Goal: Transaction & Acquisition: Purchase product/service

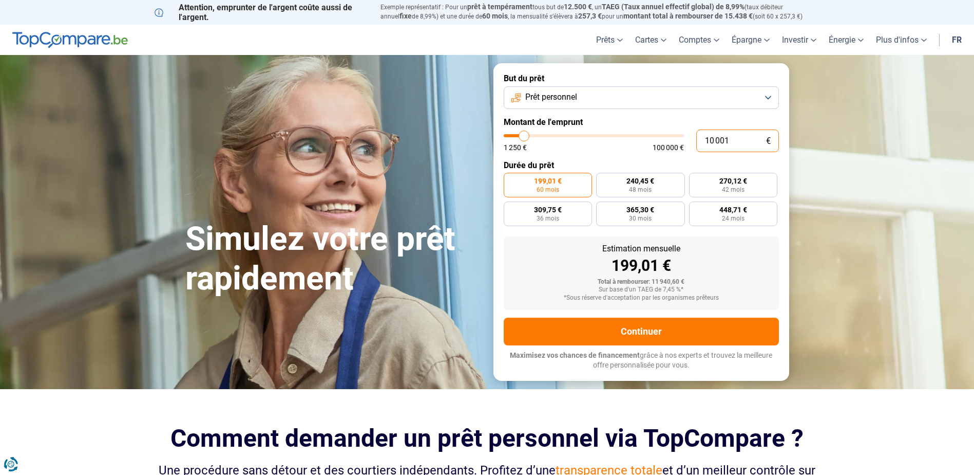
drag, startPoint x: 733, startPoint y: 145, endPoint x: 686, endPoint y: 134, distance: 48.2
click at [686, 134] on div "10 001 € 1 250 € 100 000 €" at bounding box center [641, 140] width 275 height 23
type input "2"
type input "1250"
type input "25"
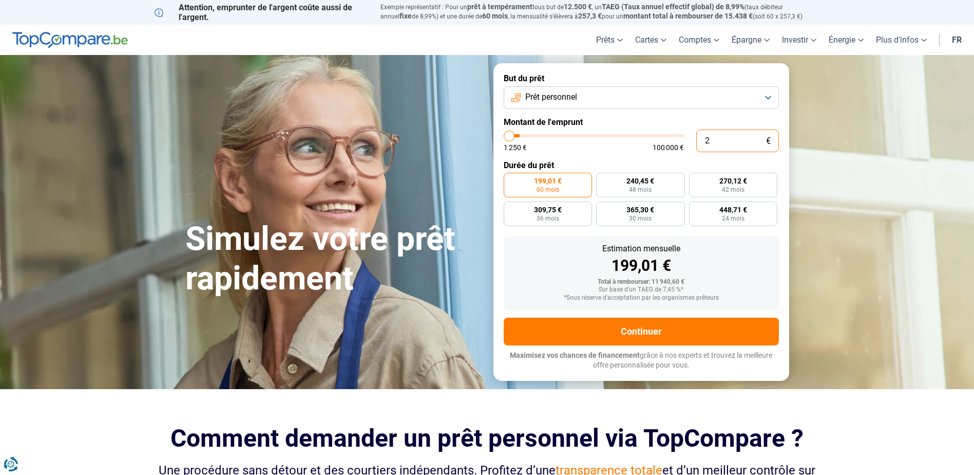
type input "1250"
type input "250"
type input "1250"
type input "2 500"
type input "2500"
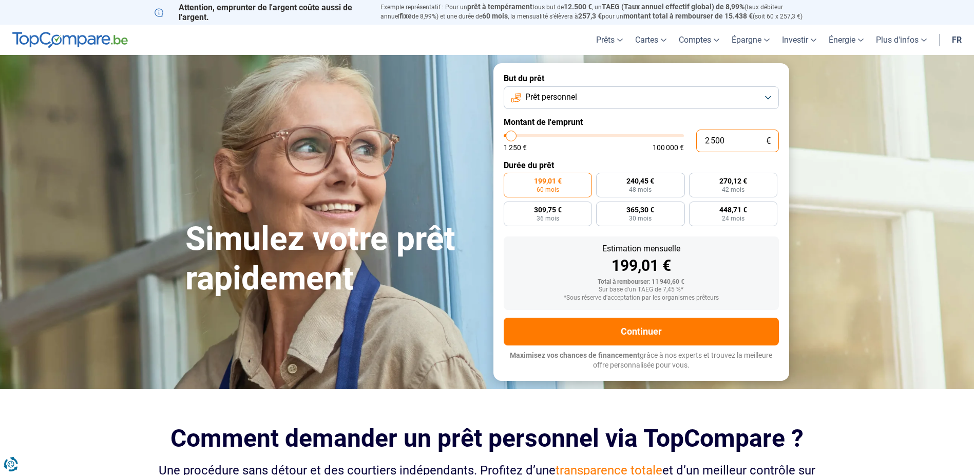
type input "25 000"
type input "25000"
type input "25 000"
radio input "false"
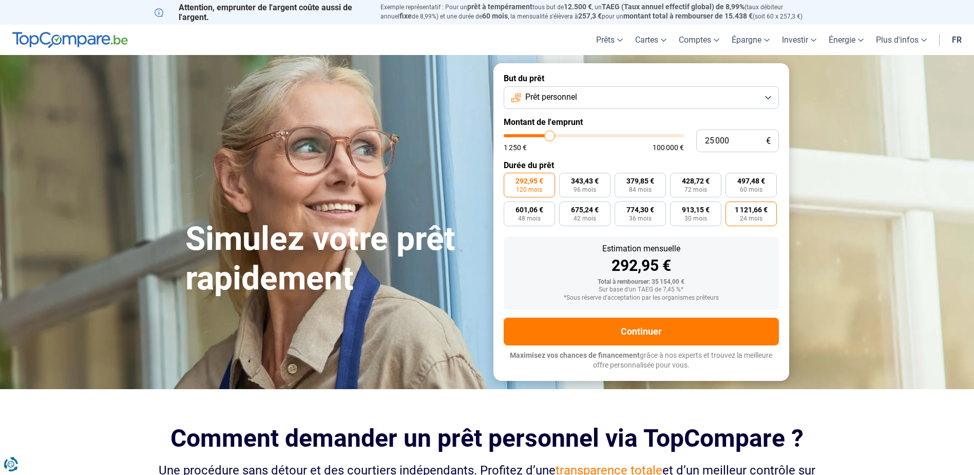
click at [764, 221] on label "1 121,66 € 24 mois" at bounding box center [751, 213] width 51 height 25
click at [733, 208] on input "1 121,66 € 24 mois" at bounding box center [729, 204] width 7 height 7
radio input "true"
click at [651, 218] on span "36 mois" at bounding box center [640, 218] width 23 height 6
click at [622, 208] on input "774,30 € 36 mois" at bounding box center [618, 204] width 7 height 7
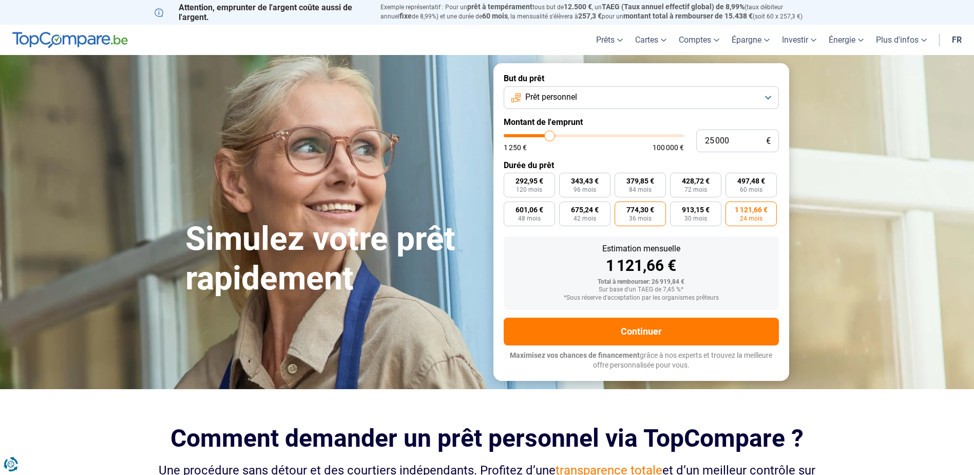
radio input "true"
click at [740, 215] on label "1 121,66 € 24 mois" at bounding box center [751, 213] width 51 height 25
click at [733, 208] on input "1 121,66 € 24 mois" at bounding box center [729, 204] width 7 height 7
radio input "true"
click at [651, 215] on span "36 mois" at bounding box center [640, 218] width 23 height 6
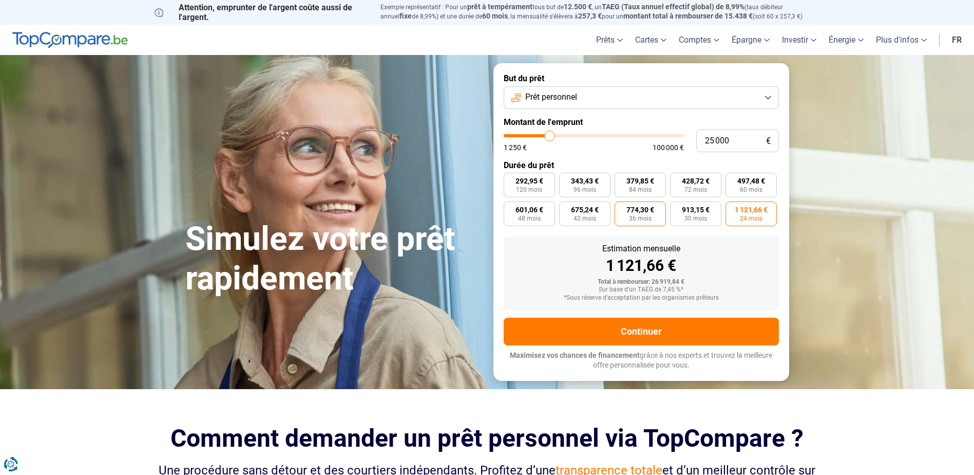
click at [622, 208] on input "774,30 € 36 mois" at bounding box center [618, 204] width 7 height 7
radio input "true"
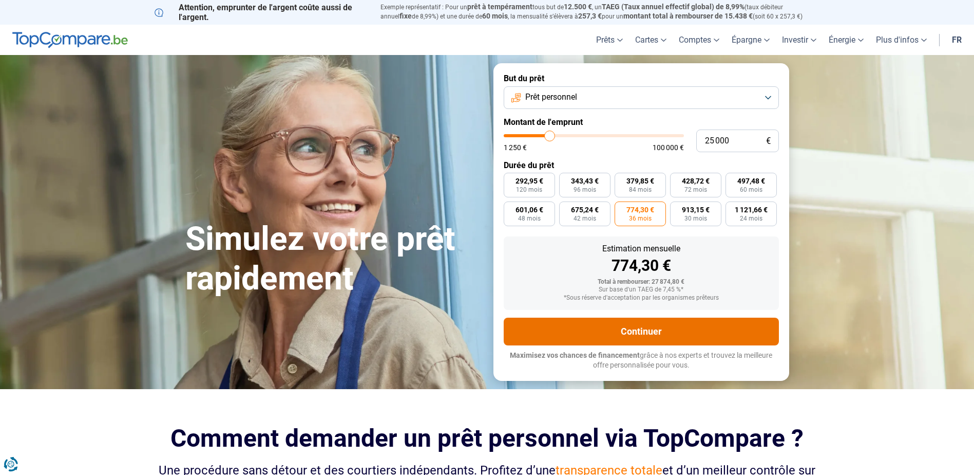
click at [673, 335] on button "Continuer" at bounding box center [641, 331] width 275 height 28
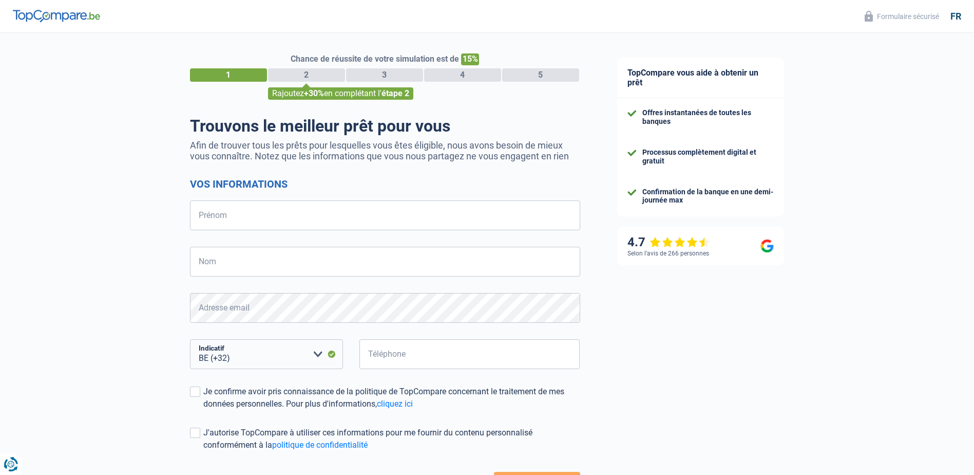
select select "32"
click at [426, 214] on input "Prénom" at bounding box center [385, 215] width 390 height 30
type input "Sandrine"
type input "COUDIJZER"
click at [379, 351] on input "Téléphone" at bounding box center [470, 354] width 221 height 30
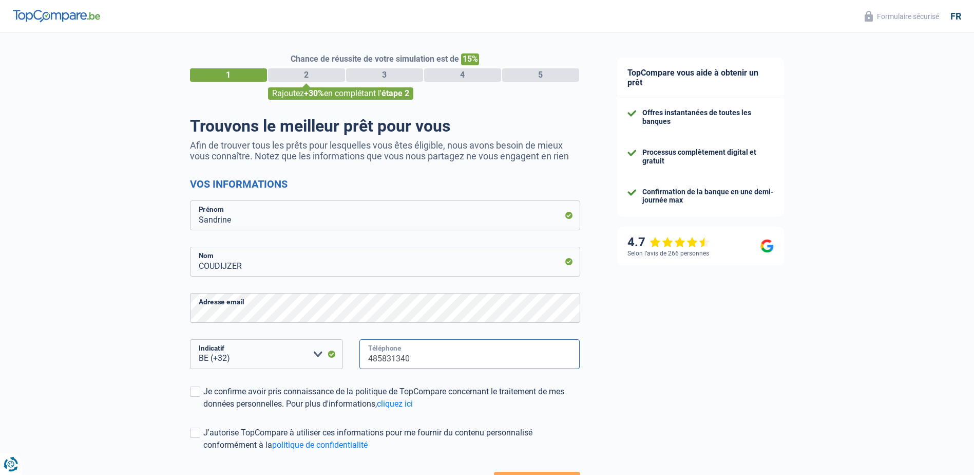
type input "485831340"
click at [633, 362] on div "TopCompare vous aide à obtenir un prêt Offres instantanées de toutes les banque…" at bounding box center [787, 295] width 376 height 525
click at [200, 396] on span at bounding box center [195, 391] width 10 height 10
click at [203, 410] on input "Je confirme avoir pris connaissance de la politique de TopCompare concernant le…" at bounding box center [203, 410] width 0 height 0
click at [195, 431] on span at bounding box center [195, 432] width 10 height 10
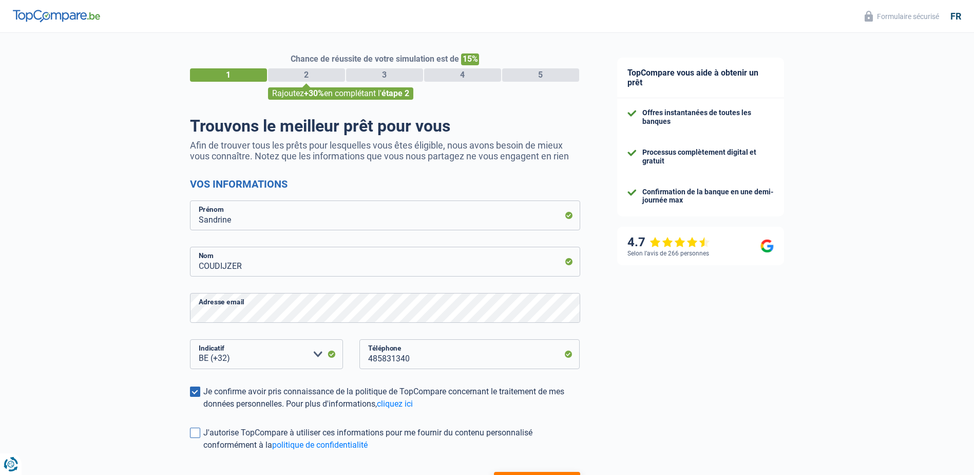
click at [203, 451] on input "J'autorise TopCompare à utiliser ces informations pour me fournir du contenu pe…" at bounding box center [203, 451] width 0 height 0
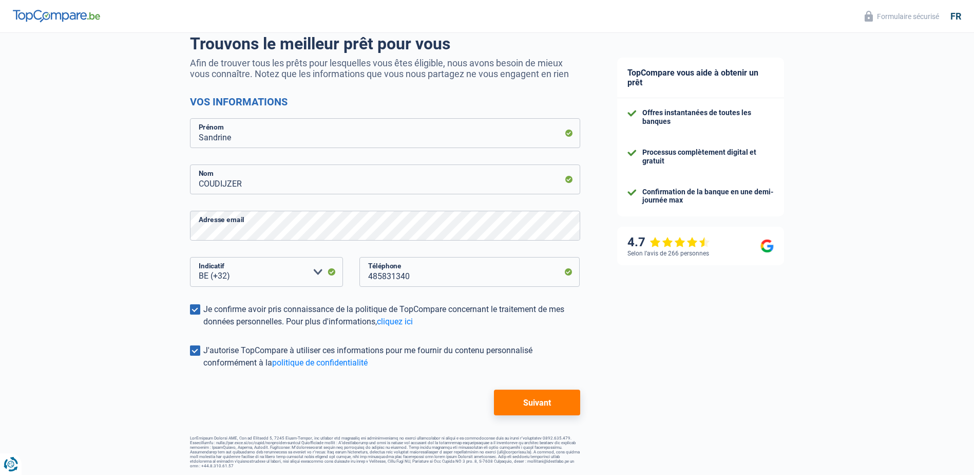
scroll to position [83, 0]
click at [524, 401] on button "Suivant" at bounding box center [537, 401] width 86 height 26
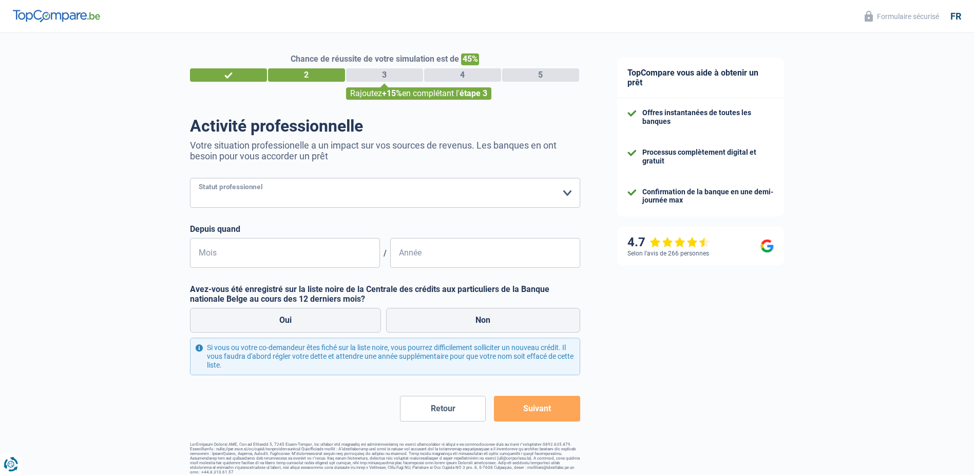
click at [434, 191] on select "Ouvrier Employé privé Employé public Invalide Indépendant Pensionné Chômeur Mut…" at bounding box center [385, 193] width 390 height 30
select select "publicEmployee"
click at [190, 179] on select "Ouvrier Employé privé Employé public Invalide Indépendant Pensionné Chômeur Mut…" at bounding box center [385, 193] width 390 height 30
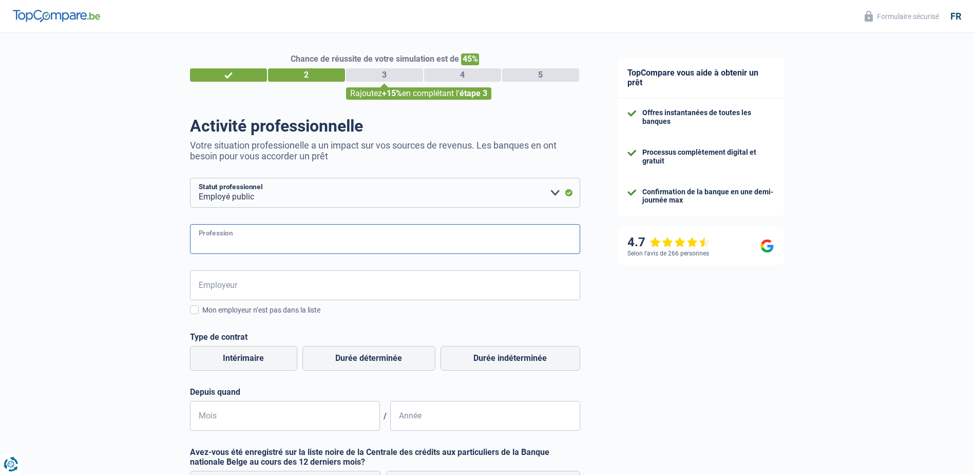
drag, startPoint x: 421, startPoint y: 210, endPoint x: 403, endPoint y: 240, distance: 35.2
click at [403, 240] on input "Profession" at bounding box center [385, 239] width 390 height 30
type input "Fonctionnaire"
type input "SPRB"
type input "09"
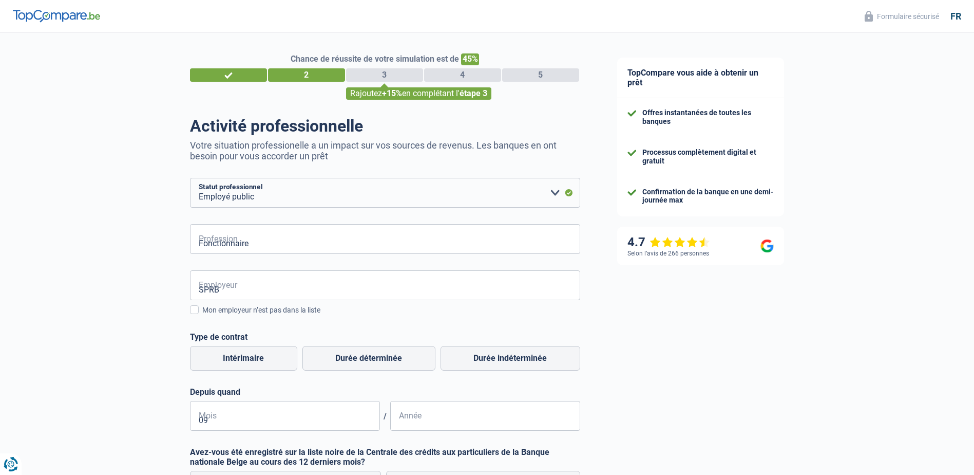
type input "2021"
click at [479, 361] on label "Durée indéterminée" at bounding box center [511, 358] width 140 height 25
click at [479, 361] on input "Durée indéterminée" at bounding box center [511, 358] width 140 height 25
radio input "true"
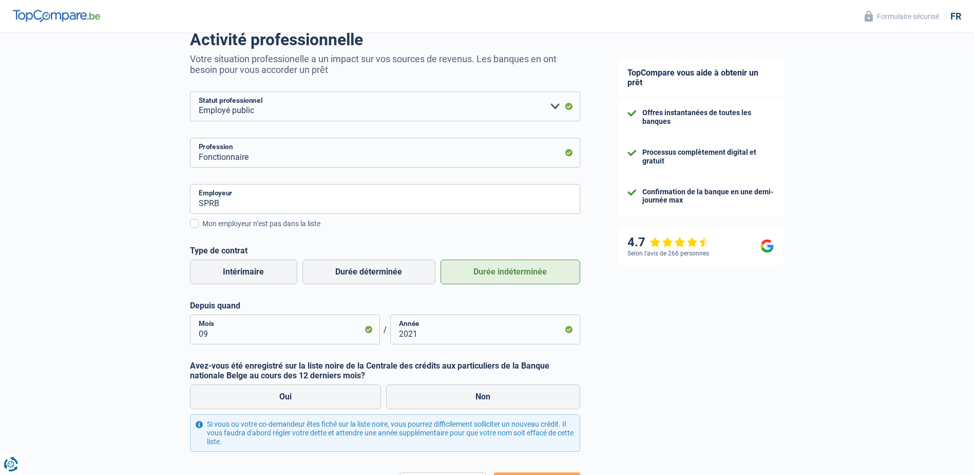
scroll to position [103, 0]
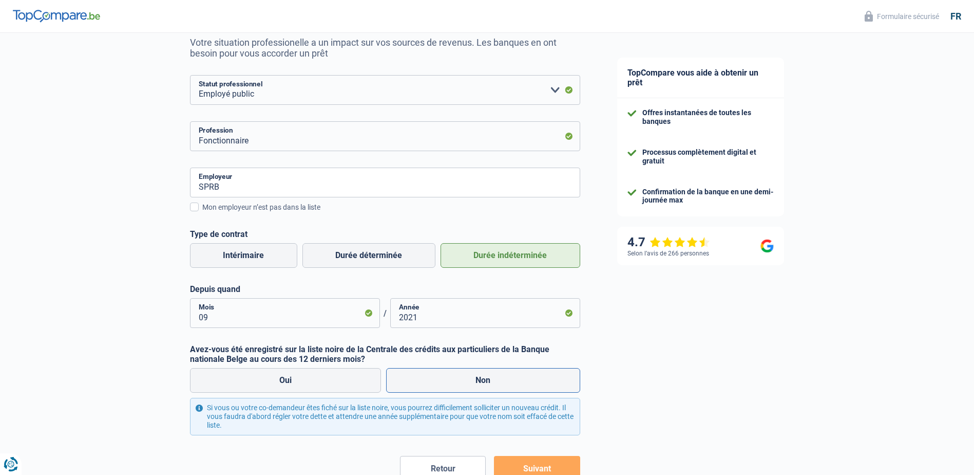
click at [422, 381] on label "Non" at bounding box center [483, 380] width 194 height 25
click at [422, 381] on input "Non" at bounding box center [483, 380] width 194 height 25
radio input "true"
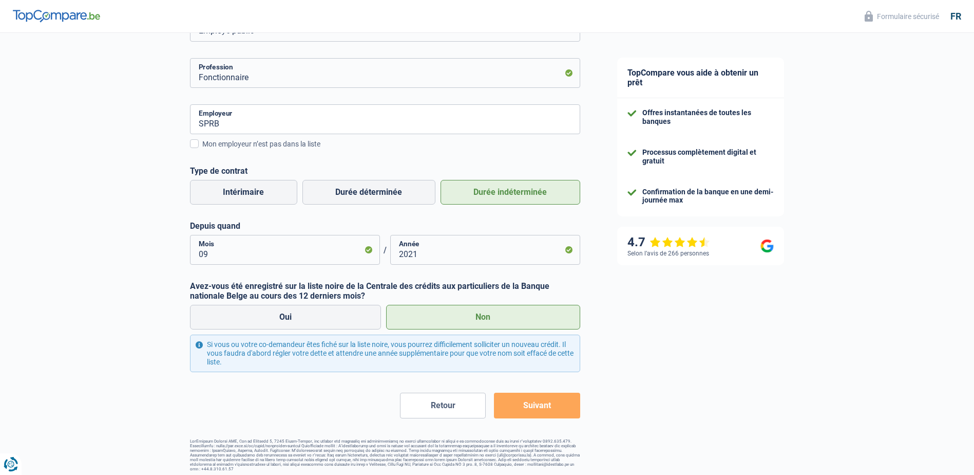
scroll to position [170, 0]
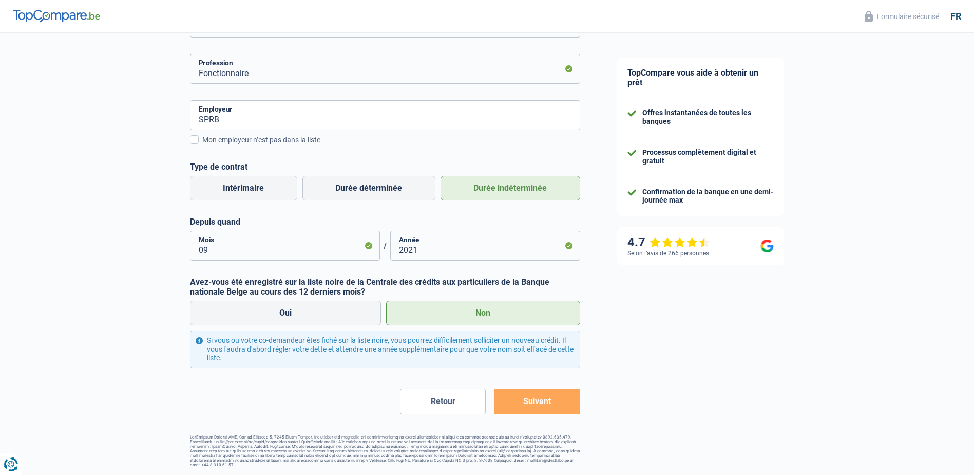
click at [518, 410] on button "Suivant" at bounding box center [537, 401] width 86 height 26
click at [525, 398] on button "Suivant" at bounding box center [537, 401] width 86 height 26
click at [508, 316] on label "Non" at bounding box center [483, 313] width 194 height 25
click at [508, 316] on input "Non" at bounding box center [483, 313] width 194 height 25
click at [518, 405] on button "Suivant" at bounding box center [537, 401] width 86 height 26
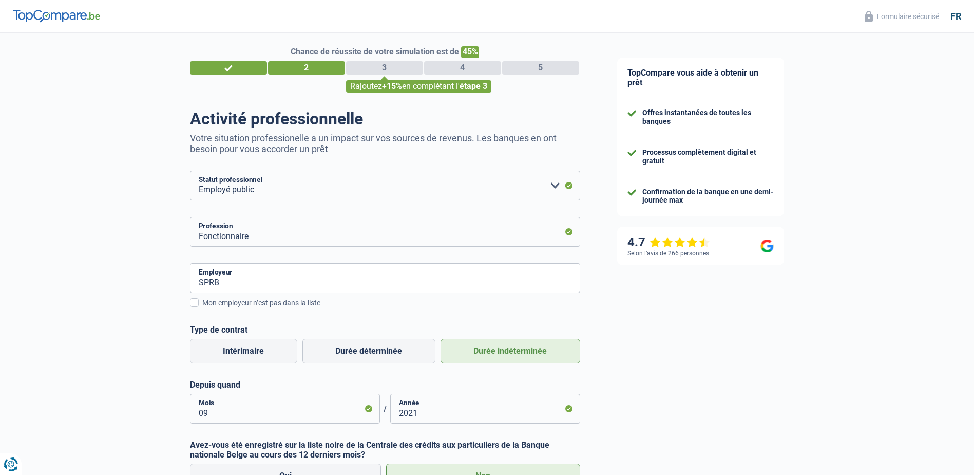
scroll to position [0, 0]
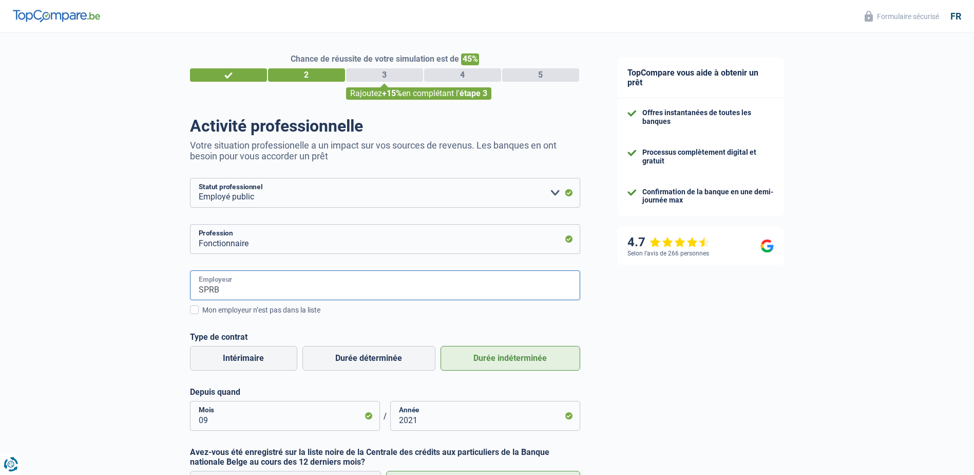
click at [434, 285] on input "SPRB" at bounding box center [385, 285] width 390 height 30
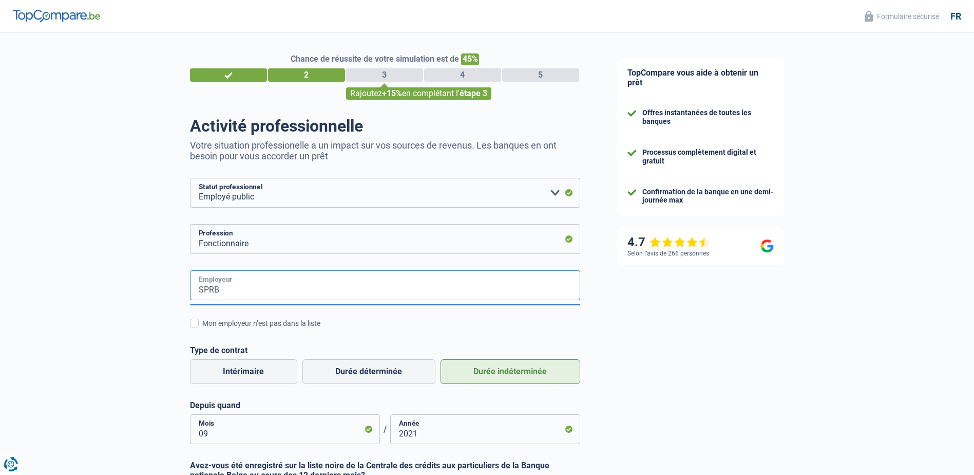
drag, startPoint x: 230, startPoint y: 288, endPoint x: 180, endPoint y: 282, distance: 49.6
click at [180, 282] on div "Chance de réussite de votre simulation est de 45% 1 2 3 4 5 Rajoutez +15% en co…" at bounding box center [299, 342] width 599 height 626
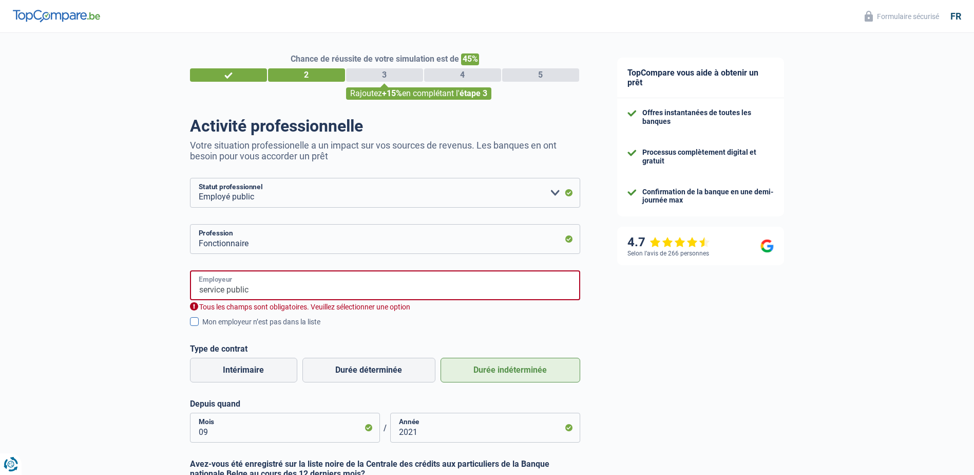
type input "service public"
click at [195, 321] on span at bounding box center [194, 321] width 9 height 9
click at [202, 327] on input "Mon employeur n’est pas dans la liste" at bounding box center [202, 327] width 0 height 0
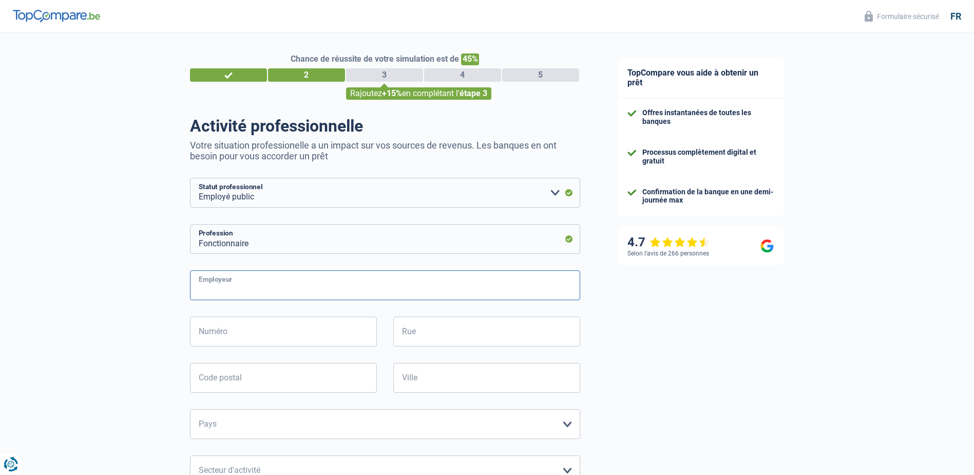
click at [209, 293] on input "Employeur" at bounding box center [385, 285] width 390 height 30
type input "SPRB"
click at [230, 335] on input "Numéro" at bounding box center [283, 331] width 187 height 30
type input "2"
type input "[GEOGRAPHIC_DATA] 2"
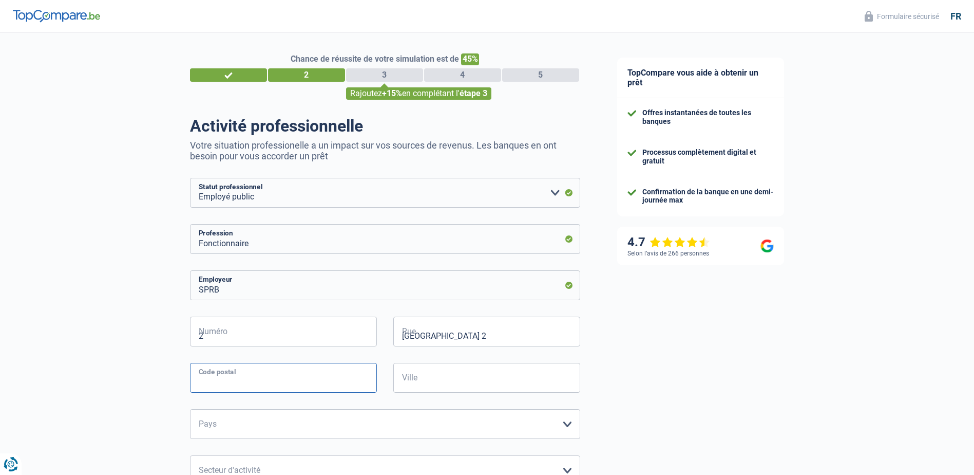
type input "1210"
type input "[GEOGRAPHIC_DATA]"
select select "BE"
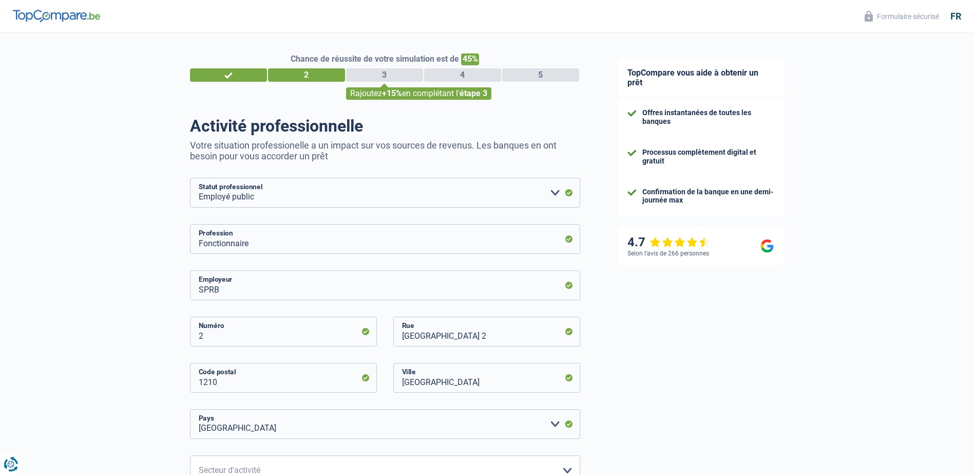
click at [731, 353] on div "TopCompare vous aide à obtenir un prêt Offres instantanées de toutes les banque…" at bounding box center [787, 424] width 376 height 782
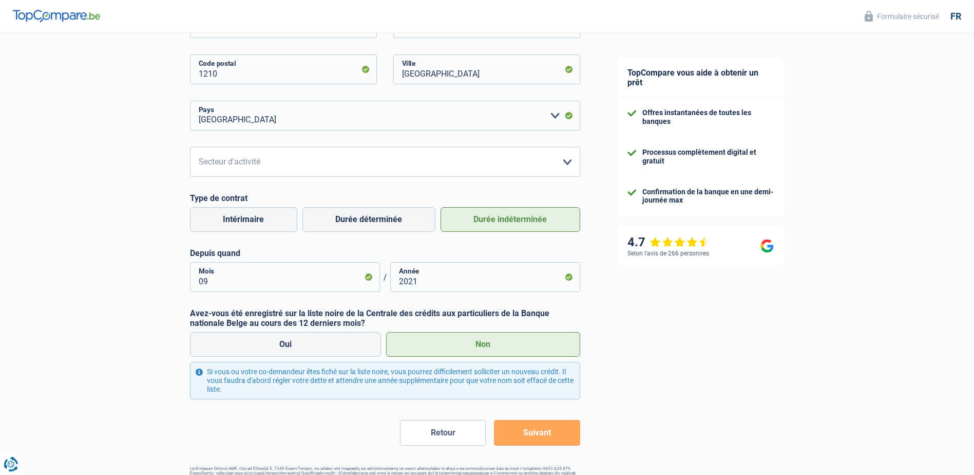
click at [510, 427] on button "Suivant" at bounding box center [537, 433] width 86 height 26
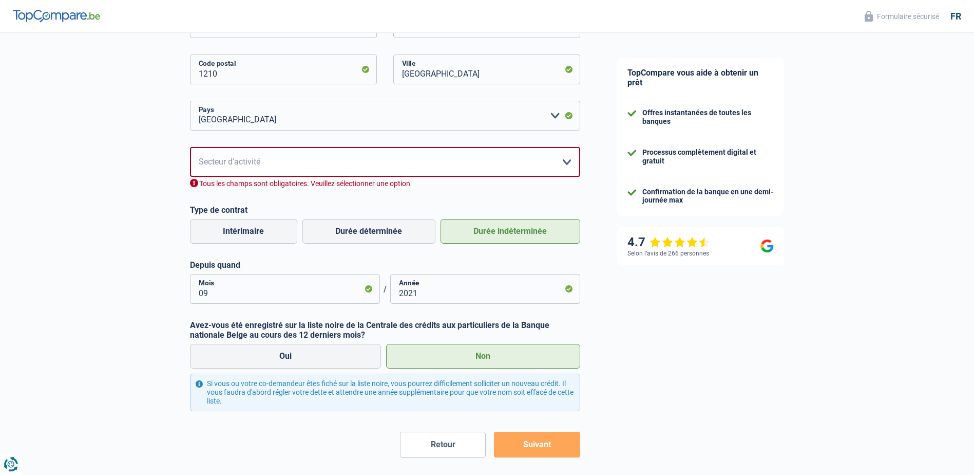
scroll to position [340, 0]
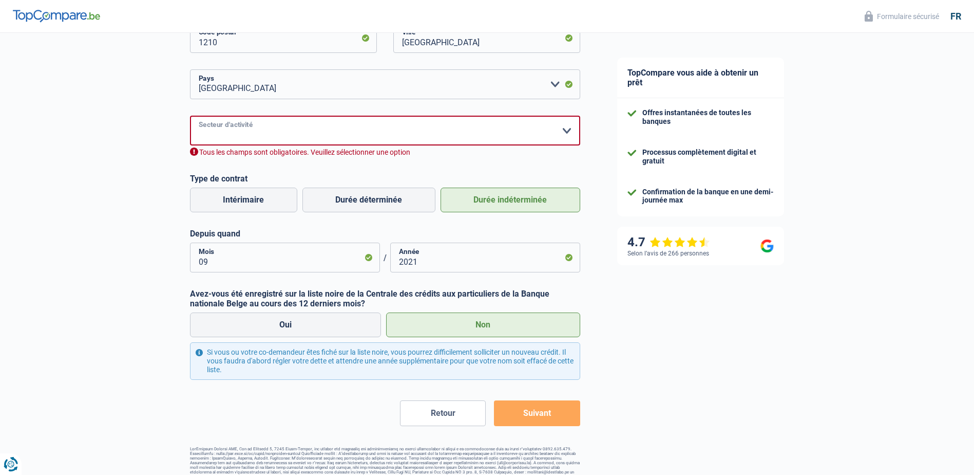
click at [214, 127] on select "Agriculture/Pêche Industrie Horeca Courier/Fitness/Taxi Construction Banques/As…" at bounding box center [385, 131] width 390 height 30
select select "stateUniversityEu"
click at [190, 117] on select "Agriculture/Pêche Industrie Horeca Courier/Fitness/Taxi Construction Banques/As…" at bounding box center [385, 131] width 390 height 30
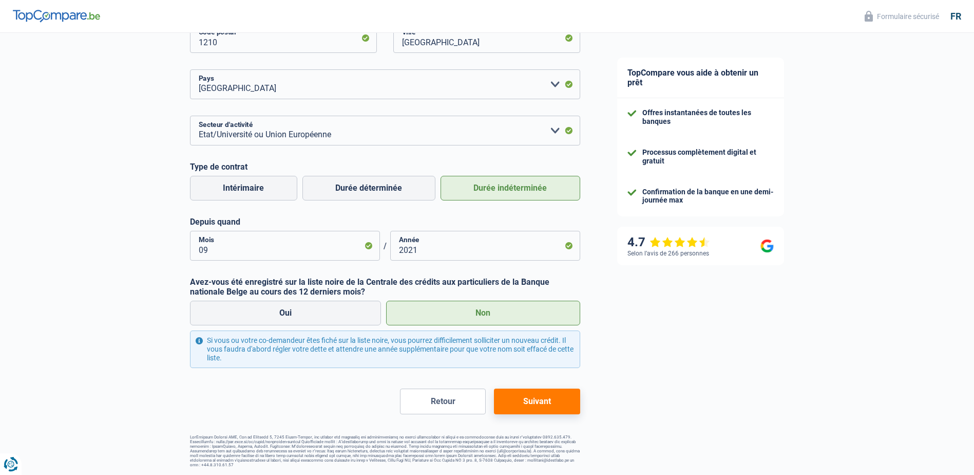
click at [536, 401] on button "Suivant" at bounding box center [537, 401] width 86 height 26
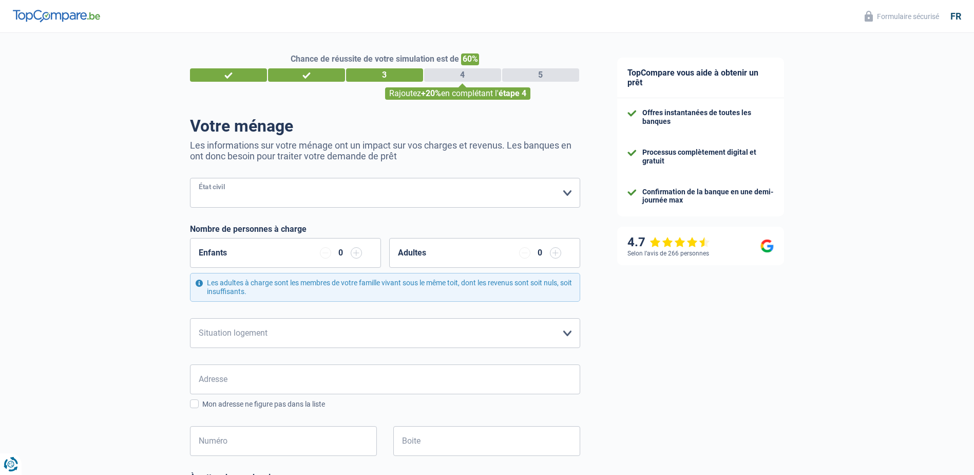
click at [463, 190] on select "[PERSON_NAME](e) Cohabitant(e) légal(e) Divorcé(e) Veuf(ve) Séparé (de fait) Ve…" at bounding box center [385, 193] width 390 height 30
select select "married"
click at [190, 179] on select "[PERSON_NAME](e) Cohabitant(e) légal(e) Divorcé(e) Veuf(ve) Séparé (de fait) Ve…" at bounding box center [385, 193] width 390 height 30
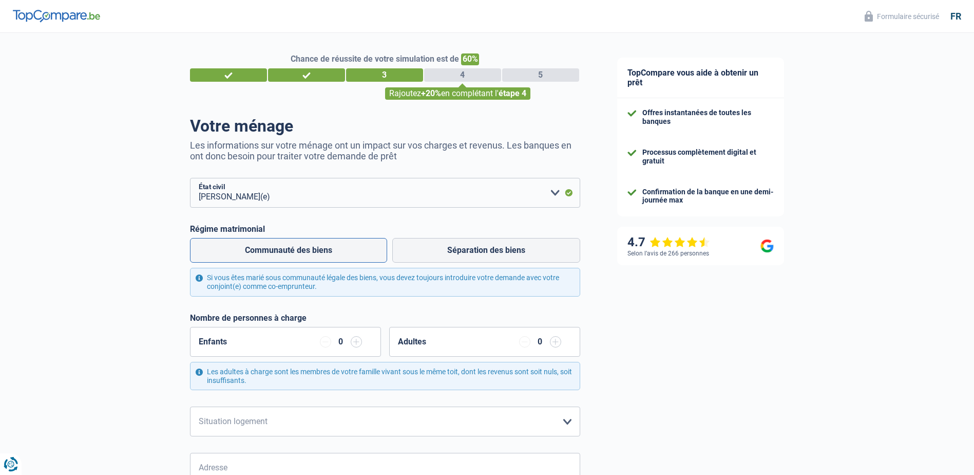
click at [368, 247] on label "Communauté des biens" at bounding box center [288, 250] width 197 height 25
click at [368, 247] on input "Communauté des biens" at bounding box center [288, 250] width 197 height 25
radio input "true"
click at [353, 339] on input "button" at bounding box center [356, 341] width 11 height 11
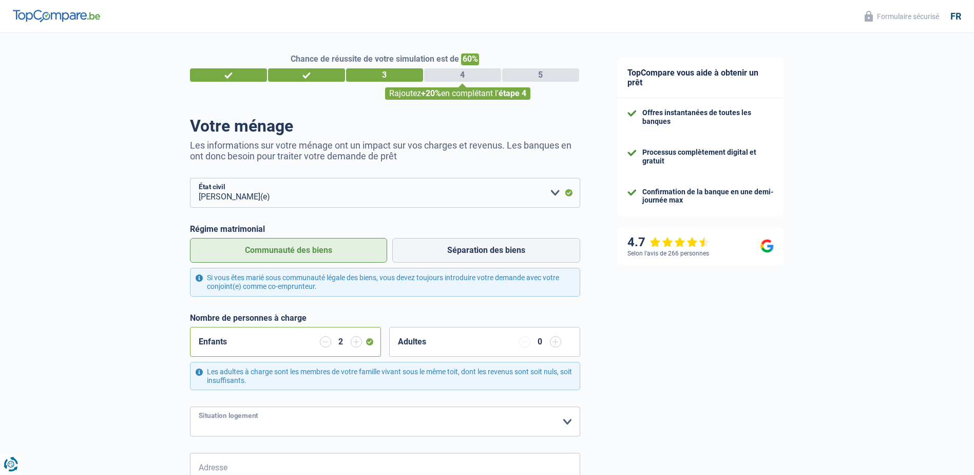
click at [425, 422] on select "Locataire Propriétaire avec prêt hypothécaire Propriétaire sans prêt hypothécai…" at bounding box center [385, 421] width 390 height 30
select select "ownerWithMortgage"
click at [190, 407] on select "Locataire Propriétaire avec prêt hypothécaire Propriétaire sans prêt hypothécai…" at bounding box center [385, 421] width 390 height 30
click at [807, 411] on div "TopCompare vous aide à obtenir un prêt Offres instantanées de toutes les banque…" at bounding box center [787, 464] width 376 height 863
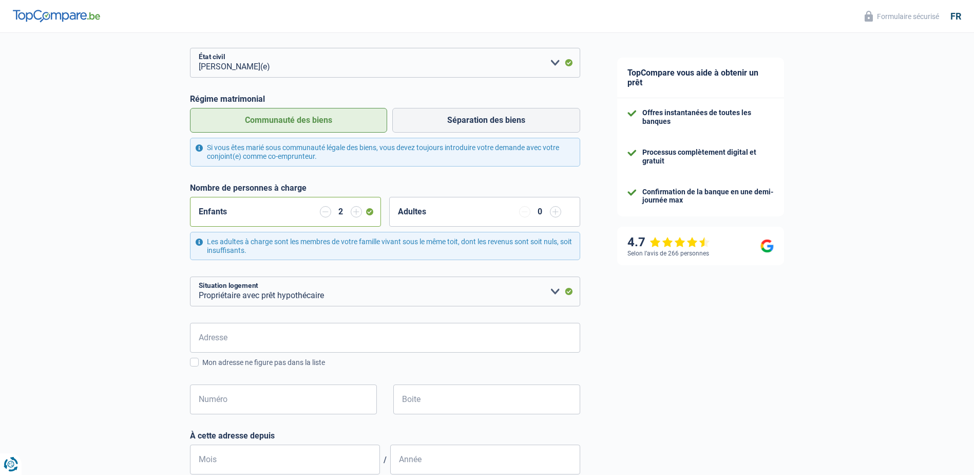
scroll to position [154, 0]
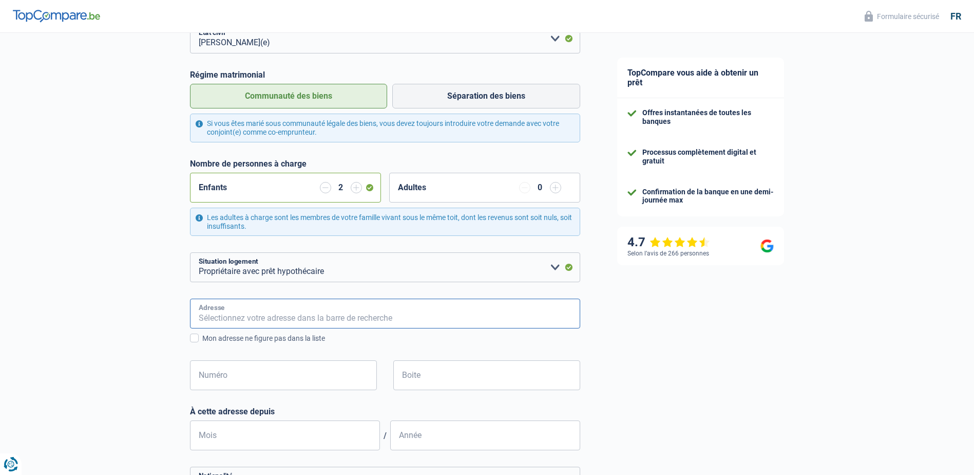
click at [352, 315] on input "Adresse" at bounding box center [385, 313] width 390 height 30
type input "[STREET_ADDRESS]"
type input "[GEOGRAPHIC_DATA]"
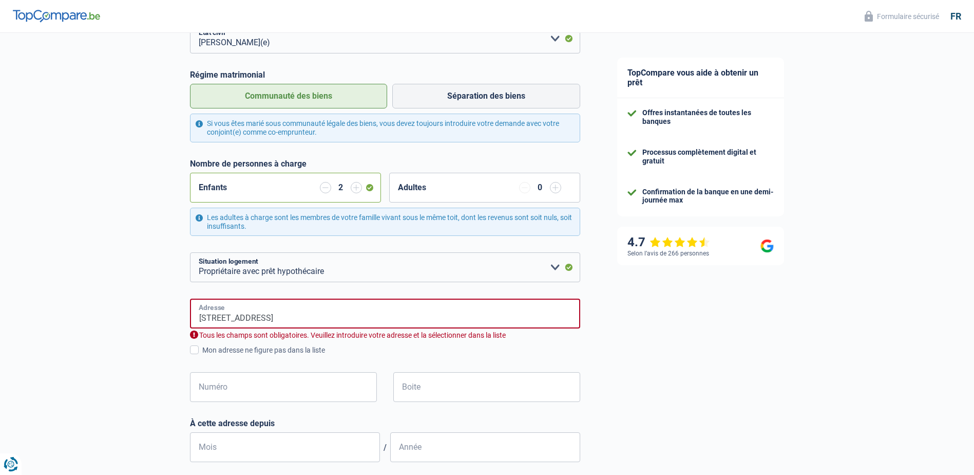
type input "[STREET_ADDRESS]"
type input "[GEOGRAPHIC_DATA]"
type input "Rijkendalstraat, 1853, [GEOGRAPHIC_DATA], BE"
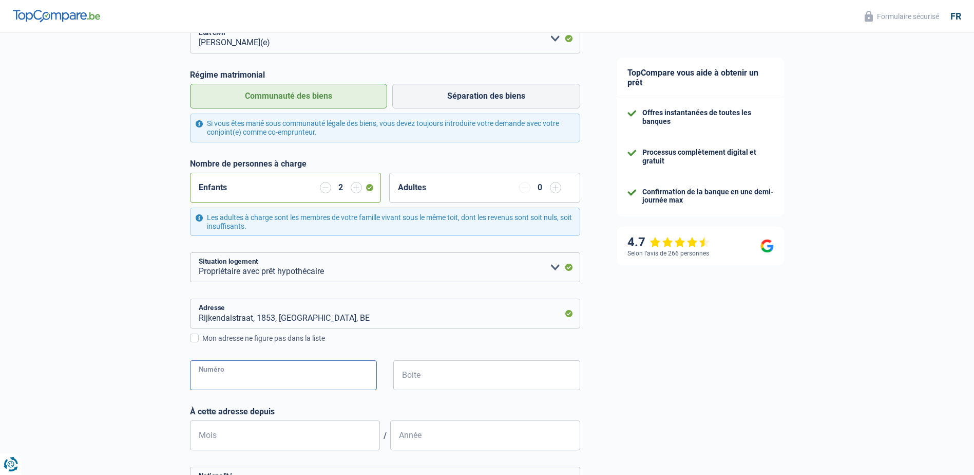
click at [223, 383] on input "Numéro" at bounding box center [283, 375] width 187 height 30
type input "66"
click at [674, 349] on div "TopCompare vous aide à obtenir un prêt Offres instantanées de toutes les banque…" at bounding box center [787, 316] width 376 height 875
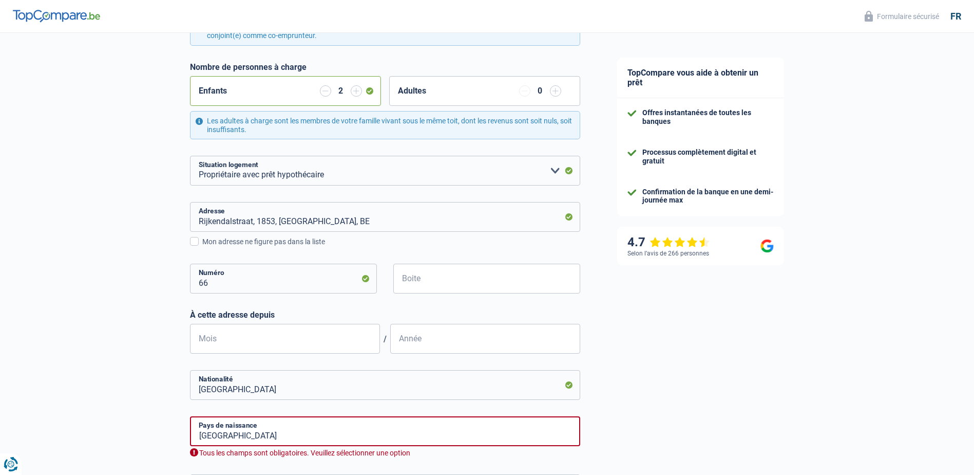
scroll to position [257, 0]
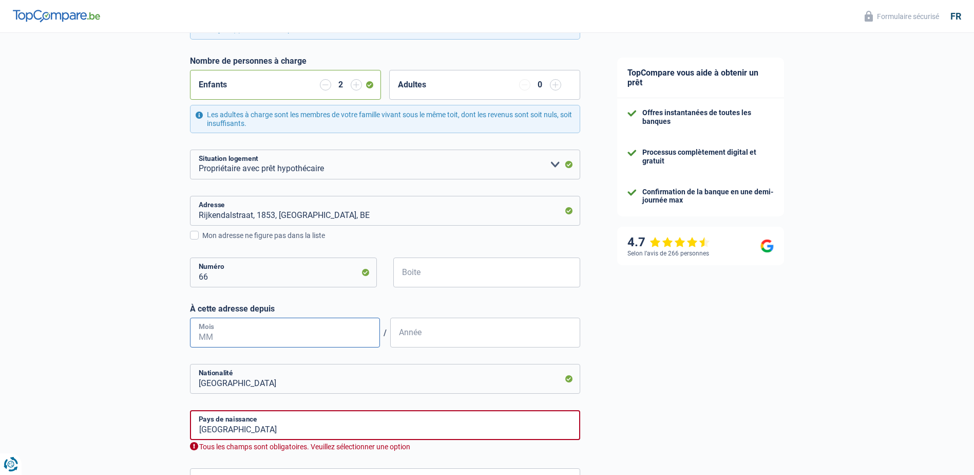
click at [364, 332] on input "Mois" at bounding box center [285, 332] width 190 height 30
type input "10"
type input "2009"
click at [385, 428] on input "[GEOGRAPHIC_DATA]" at bounding box center [385, 425] width 390 height 30
click at [267, 468] on li "[GEOGRAPHIC_DATA]" at bounding box center [385, 472] width 389 height 22
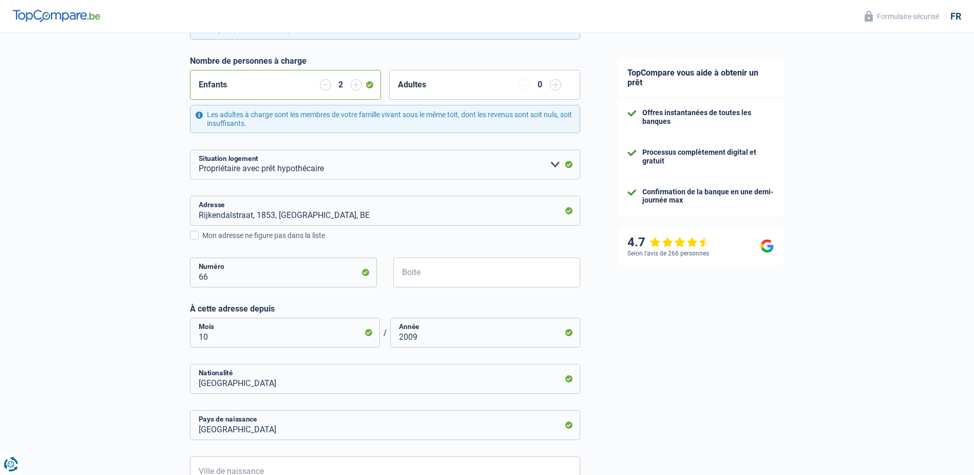
click at [689, 432] on div "TopCompare vous aide à obtenir un prêt Offres instantanées de toutes les banque…" at bounding box center [787, 207] width 376 height 863
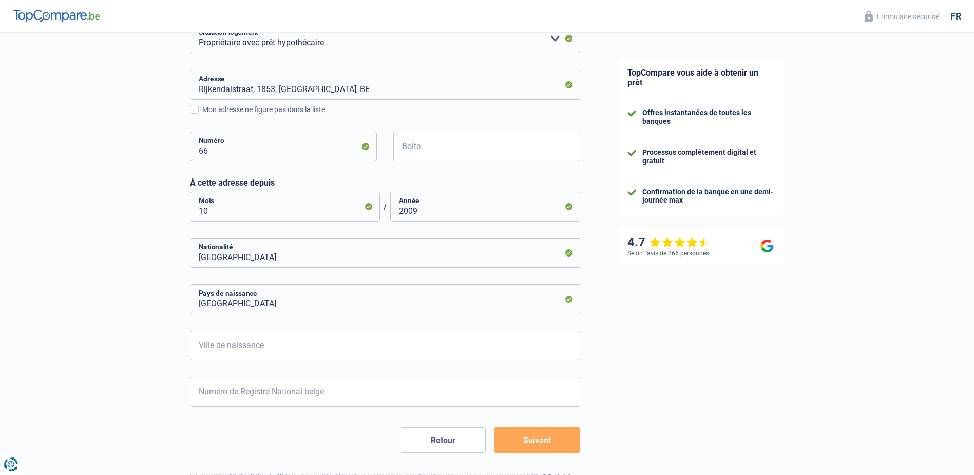
scroll to position [411, 0]
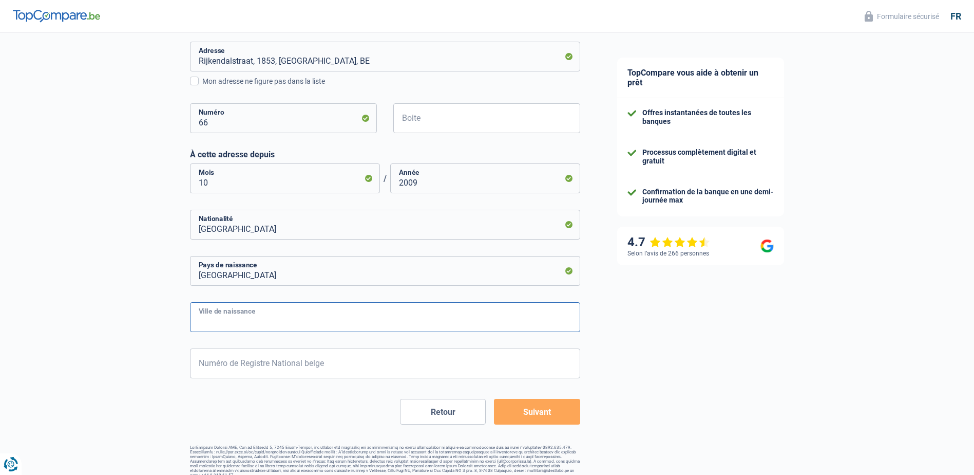
click at [324, 326] on input "Ville de naissance" at bounding box center [385, 317] width 390 height 30
type input "UCCLE"
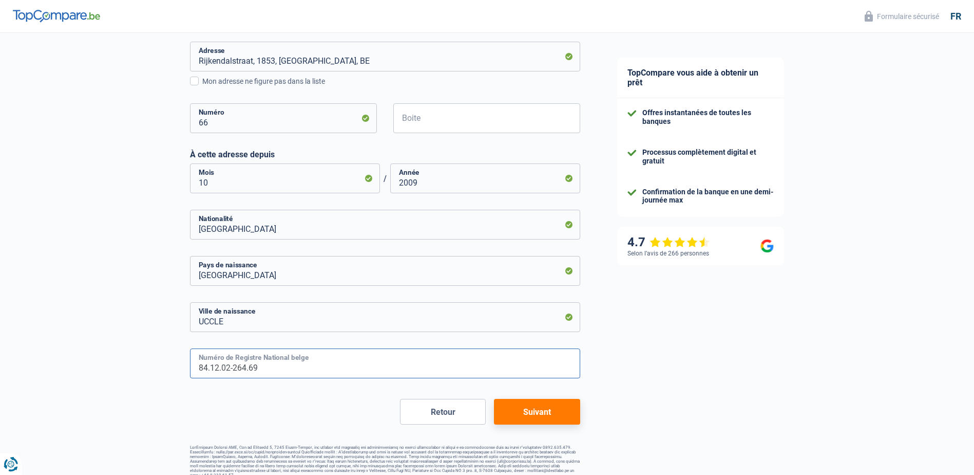
type input "84.12.02-264.69"
click at [539, 419] on button "Suivant" at bounding box center [537, 412] width 86 height 26
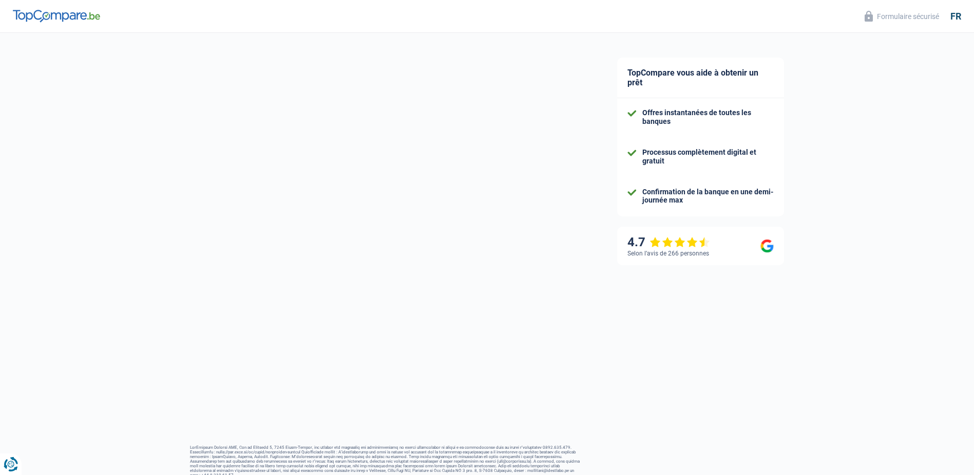
select select "familyAllowances"
select select "netSalary"
select select "mealVouchers"
select select "mortgage"
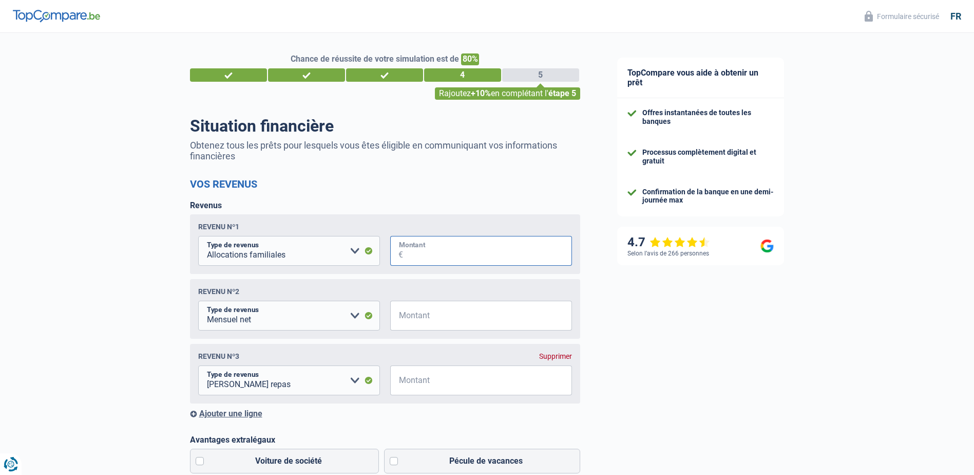
click at [433, 253] on input "Montant" at bounding box center [487, 251] width 169 height 30
type input "370"
click at [409, 323] on input "Montant" at bounding box center [487, 316] width 169 height 30
type input "2.522"
click at [444, 379] on input "Montant" at bounding box center [487, 380] width 169 height 30
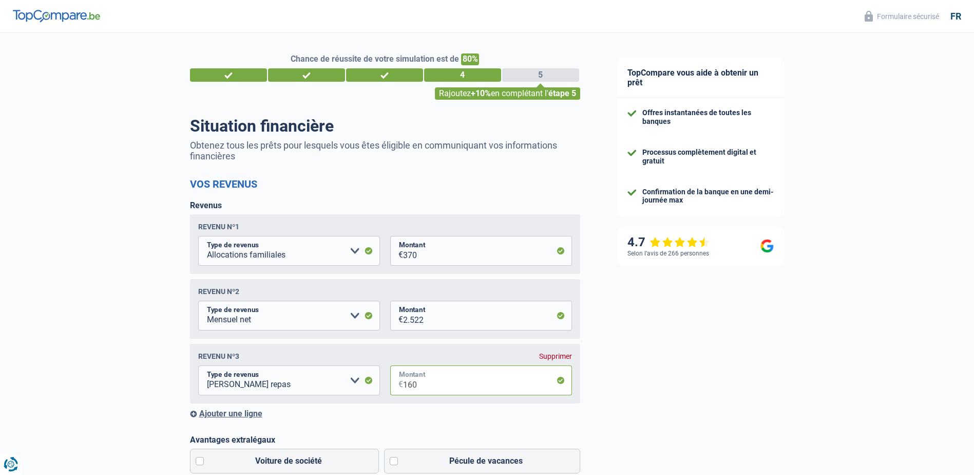
type input "160"
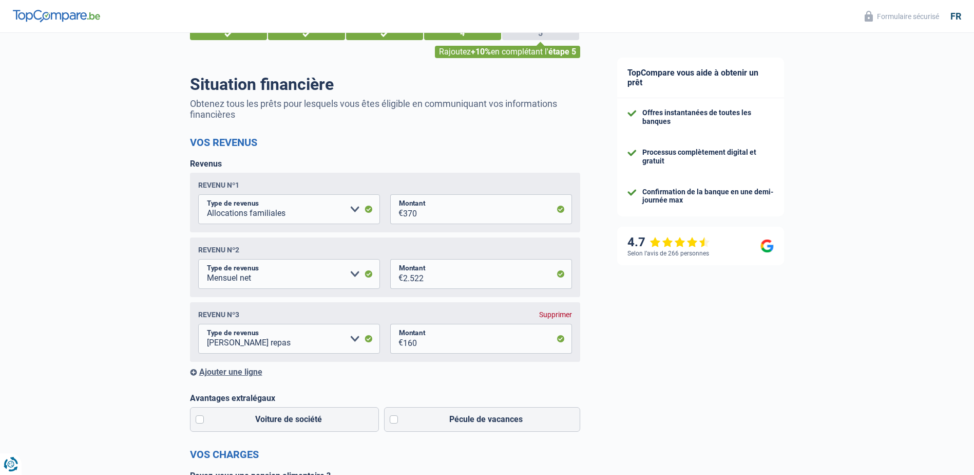
scroll to position [103, 0]
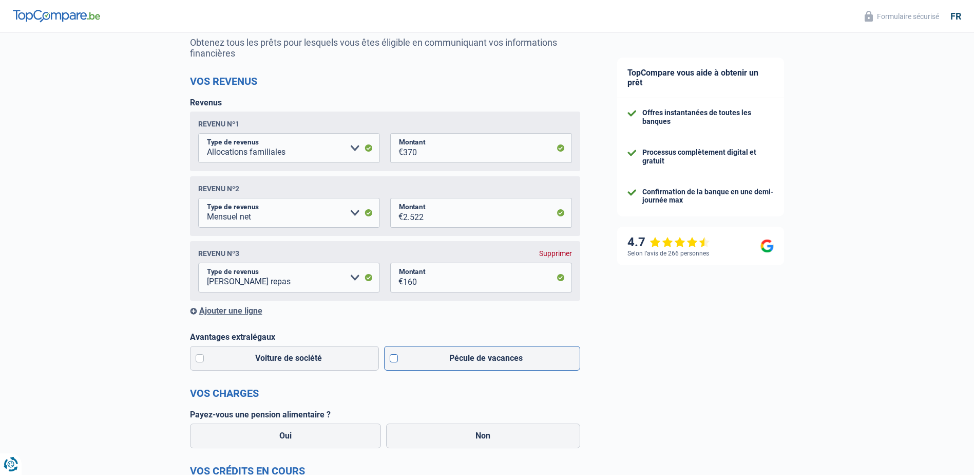
click at [395, 362] on label "Pécule de vacances" at bounding box center [482, 358] width 196 height 25
click at [395, 362] on input "Pécule de vacances" at bounding box center [482, 358] width 196 height 25
checkbox input "true"
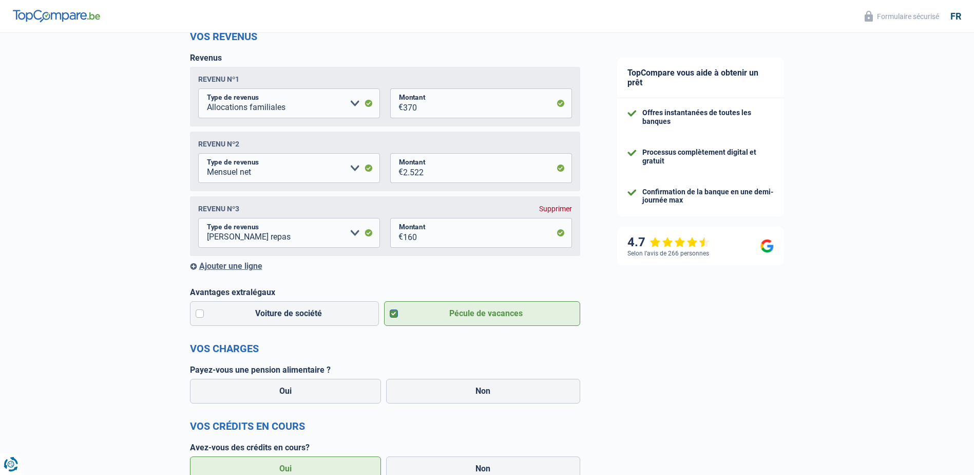
scroll to position [205, 0]
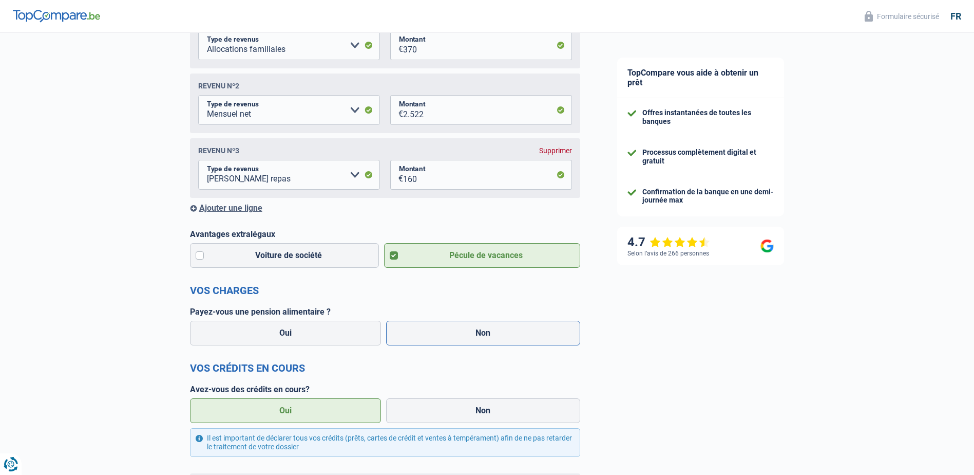
click at [459, 339] on label "Non" at bounding box center [483, 333] width 194 height 25
click at [459, 339] on input "Non" at bounding box center [483, 333] width 194 height 25
radio input "true"
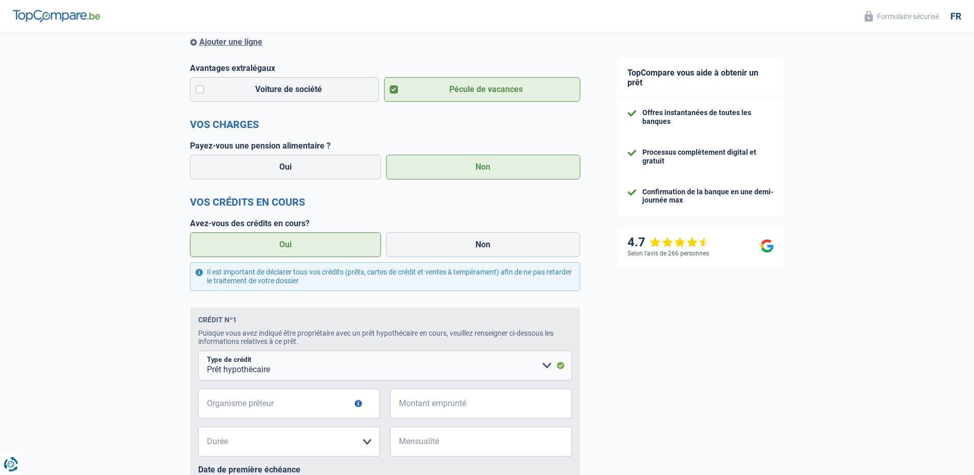
scroll to position [411, 0]
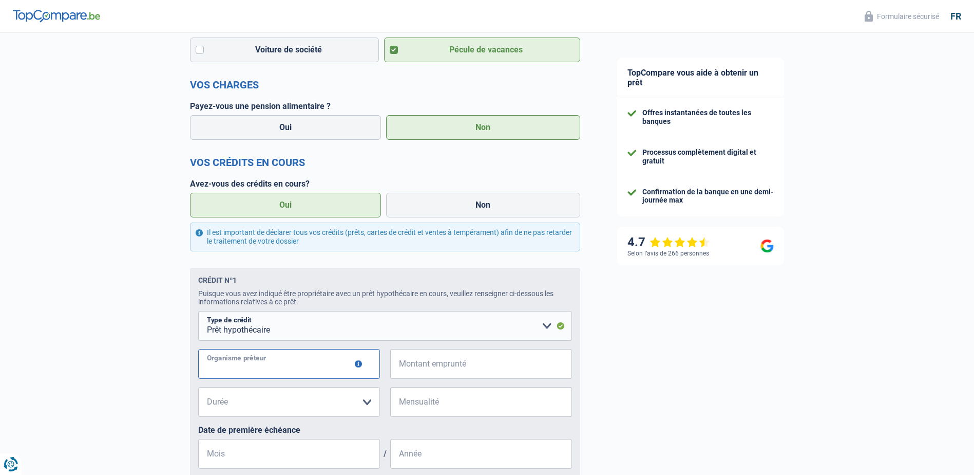
click at [314, 368] on input "Organisme prêteur" at bounding box center [289, 364] width 182 height 30
type input "axa"
type input "259.000"
type input "1.000"
type input "06"
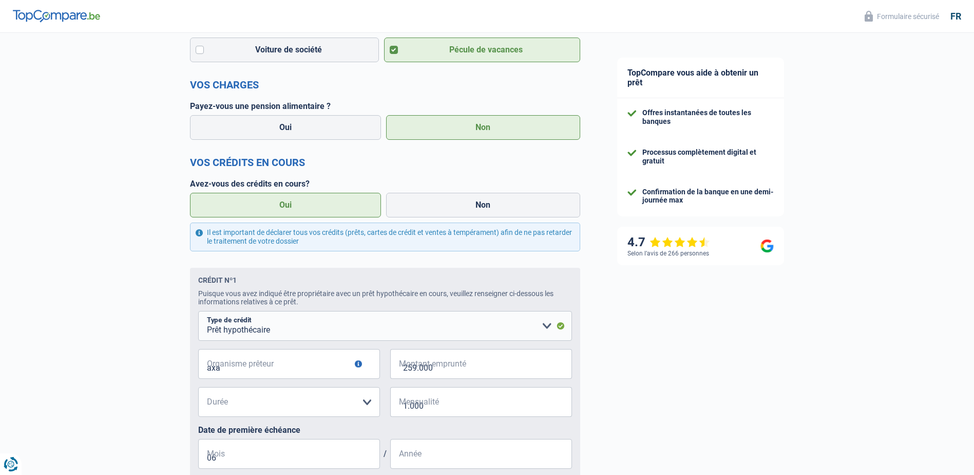
type input "2016"
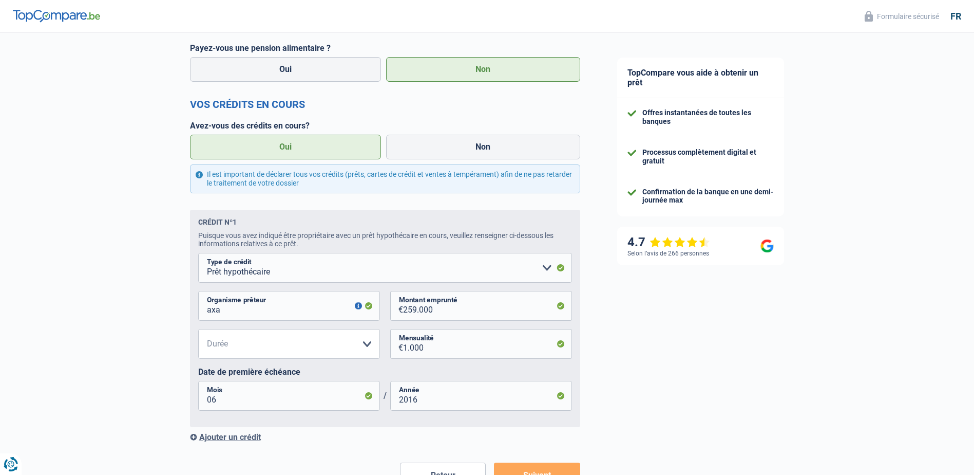
scroll to position [514, 0]
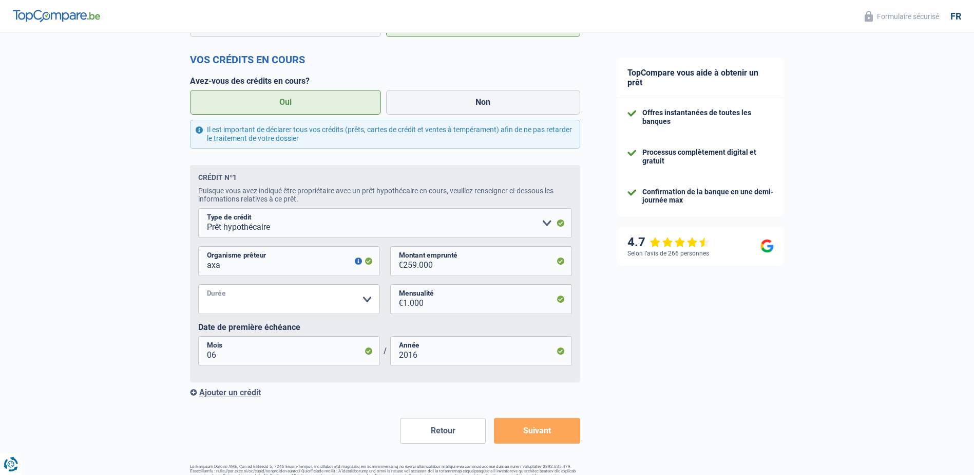
click at [371, 300] on select "120 mois 180 mois 240 mois 300 mois 360 mois 420 mois Veuillez sélectionner une…" at bounding box center [289, 299] width 182 height 30
select select "300"
click at [198, 288] on select "120 mois 180 mois 240 mois 300 mois 360 mois 420 mois Veuillez sélectionner une…" at bounding box center [289, 299] width 182 height 30
click at [679, 345] on div "TopCompare vous aide à obtenir un prêt Offres instantanées de toutes les banque…" at bounding box center [787, 11] width 376 height 985
click at [238, 395] on div "Ajouter un crédit" at bounding box center [385, 392] width 390 height 10
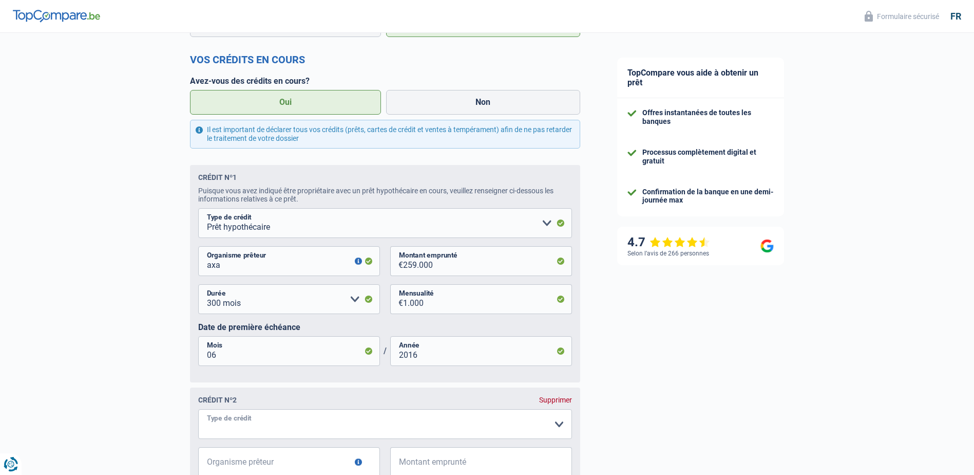
click at [246, 428] on select "Carte ou ouverture de crédit Prêt hypothécaire Vente à tempérament Prêt à tempé…" at bounding box center [385, 424] width 374 height 30
select select "renovationLoan"
click at [783, 353] on div "TopCompare vous aide à obtenir un prêt Offres instantanées de toutes les banque…" at bounding box center [787, 135] width 376 height 1233
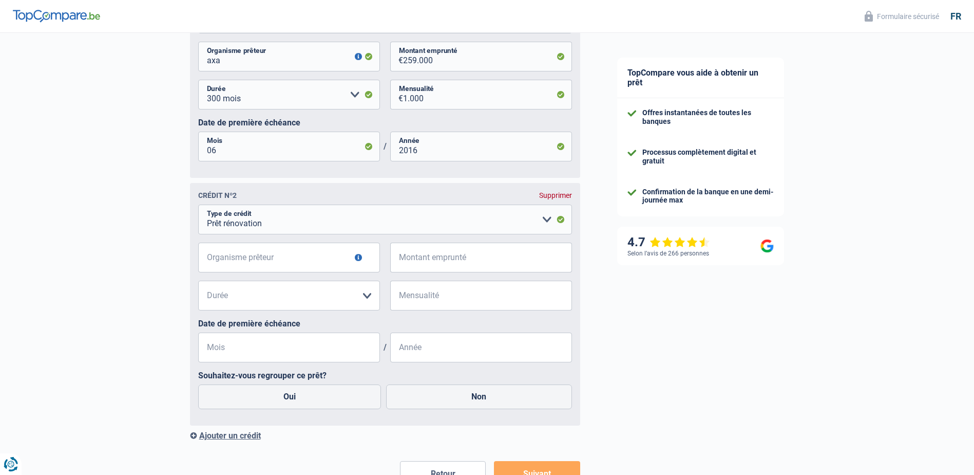
scroll to position [719, 0]
click at [328, 255] on input "Organisme prêteur" at bounding box center [289, 256] width 182 height 30
type input "Axa"
click at [414, 253] on input "Montant emprunté" at bounding box center [487, 256] width 169 height 30
type input "70.000"
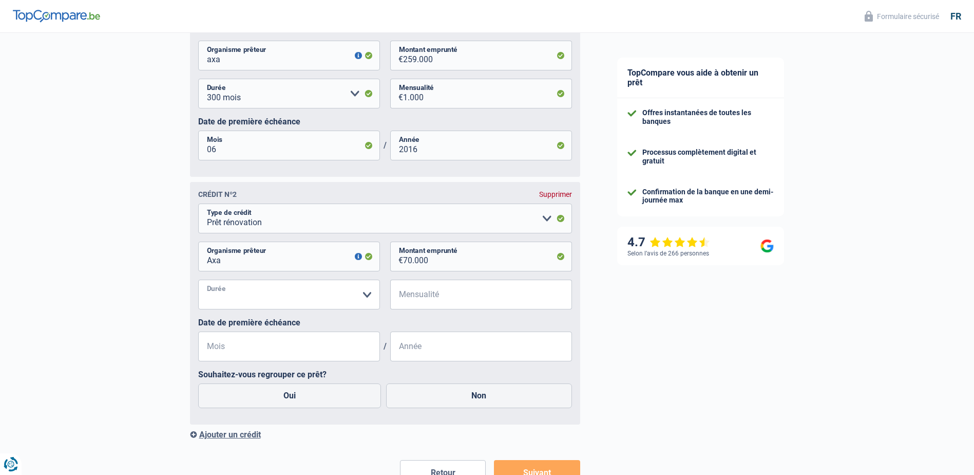
select select "12"
click at [368, 299] on select "12 mois 18 mois 24 mois 30 mois 36 mois 42 mois 48 mois 60 mois 72 mois 84 mois…" at bounding box center [289, 294] width 182 height 30
click at [321, 317] on div "12 mois 18 mois 24 mois 30 mois 36 mois 42 mois 48 mois 60 mois 72 mois 84 mois…" at bounding box center [385, 298] width 374 height 38
drag, startPoint x: 264, startPoint y: 305, endPoint x: 211, endPoint y: 304, distance: 52.9
click at [211, 304] on select "12 mois 18 mois 24 mois 30 mois 36 mois 42 mois 48 mois 60 mois 72 mois 84 mois…" at bounding box center [289, 294] width 182 height 30
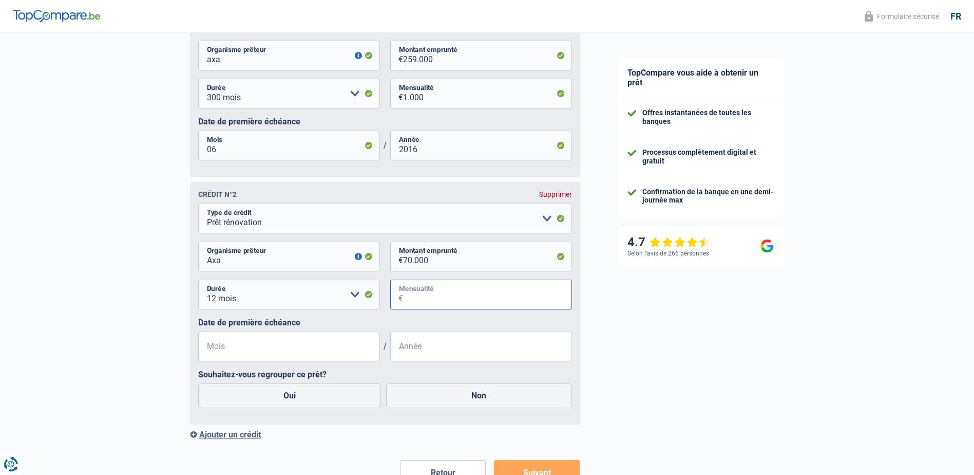
click at [414, 300] on input "Mensualité" at bounding box center [487, 294] width 169 height 30
type input "490"
click at [292, 357] on input "Mois" at bounding box center [289, 346] width 182 height 30
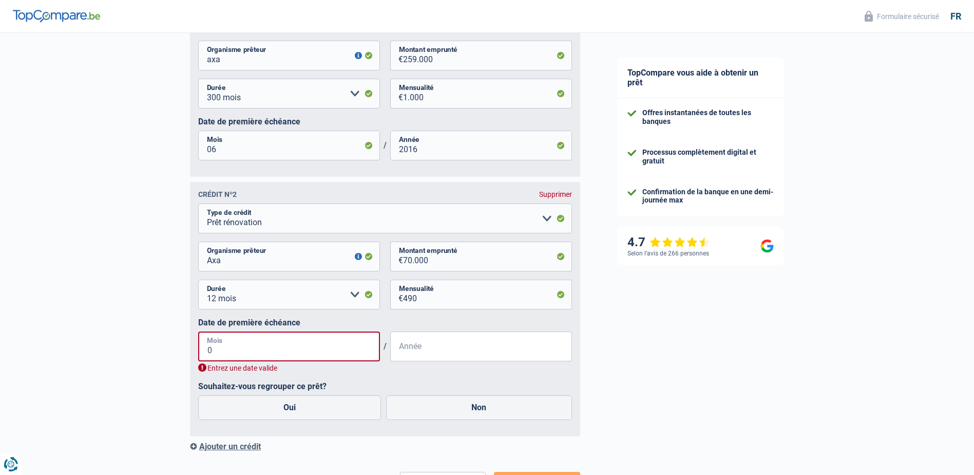
type input "09"
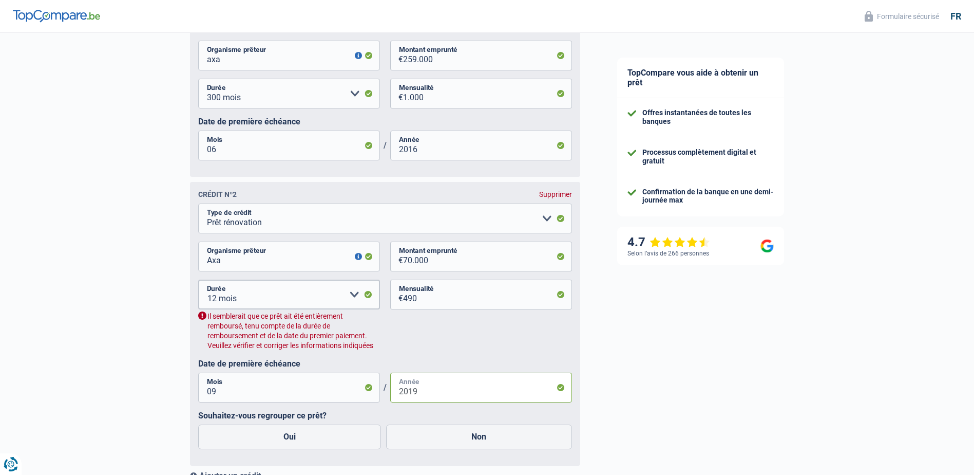
type input "2019"
click at [312, 303] on select "12 mois 18 mois 24 mois 30 mois 36 mois 42 mois 48 mois 60 mois 72 mois 84 mois…" at bounding box center [289, 294] width 182 height 30
select select "120"
click at [198, 284] on select "12 mois 18 mois 24 mois 30 mois 36 mois 42 mois 48 mois 60 mois 72 mois 84 mois…" at bounding box center [289, 294] width 182 height 30
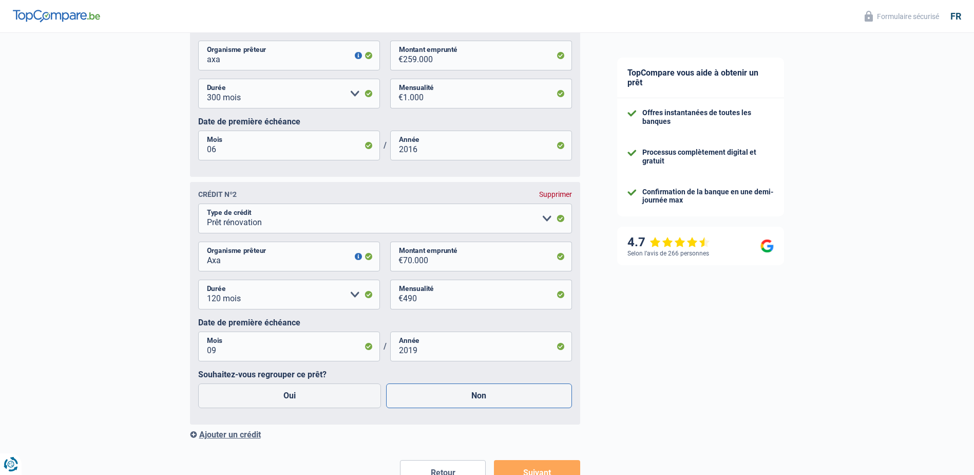
click at [479, 395] on label "Non" at bounding box center [479, 395] width 186 height 25
click at [479, 395] on input "Non" at bounding box center [479, 395] width 186 height 25
radio input "true"
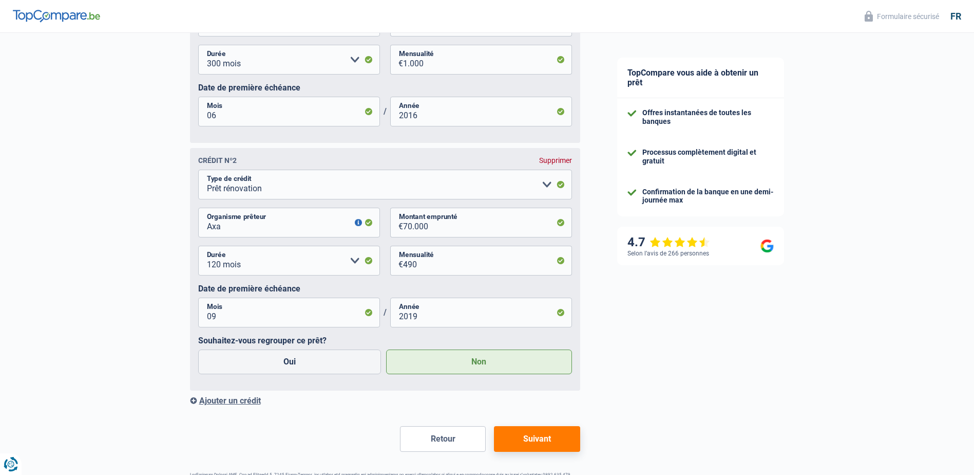
scroll to position [771, 0]
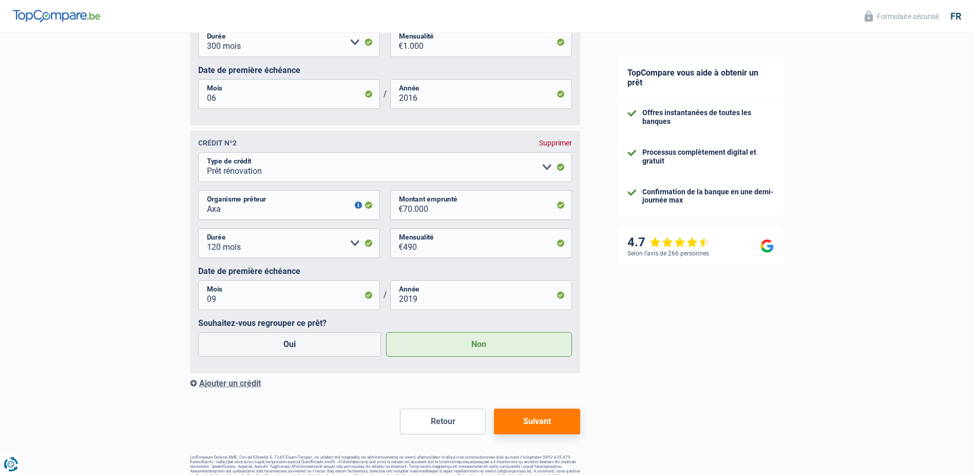
click at [238, 388] on div "Ajouter un crédit" at bounding box center [385, 383] width 390 height 10
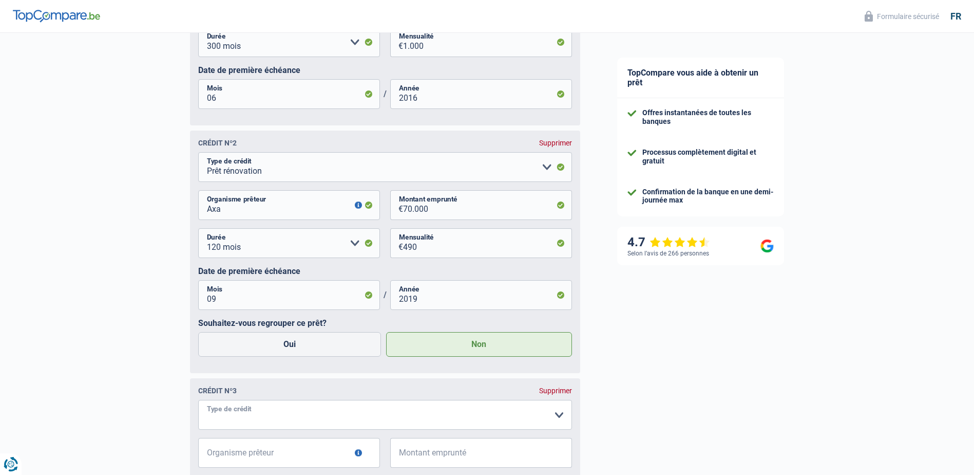
click at [273, 419] on select "Carte ou ouverture de crédit Prêt hypothécaire Vente à tempérament Prêt à tempé…" at bounding box center [385, 415] width 374 height 30
select select "personalLoan"
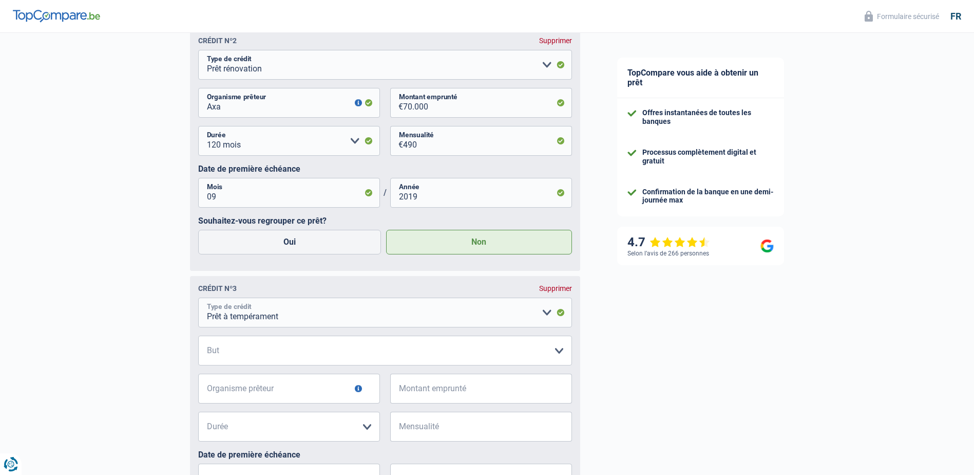
scroll to position [873, 0]
click at [329, 349] on select "Confort maison: meubles, textile, peinture, électroménager, outillage non-profe…" at bounding box center [385, 350] width 374 height 30
select select "homeFurnishingOrRelocation"
click at [198, 340] on select "Confort maison: meubles, textile, peinture, électroménager, outillage non-profe…" at bounding box center [385, 350] width 374 height 30
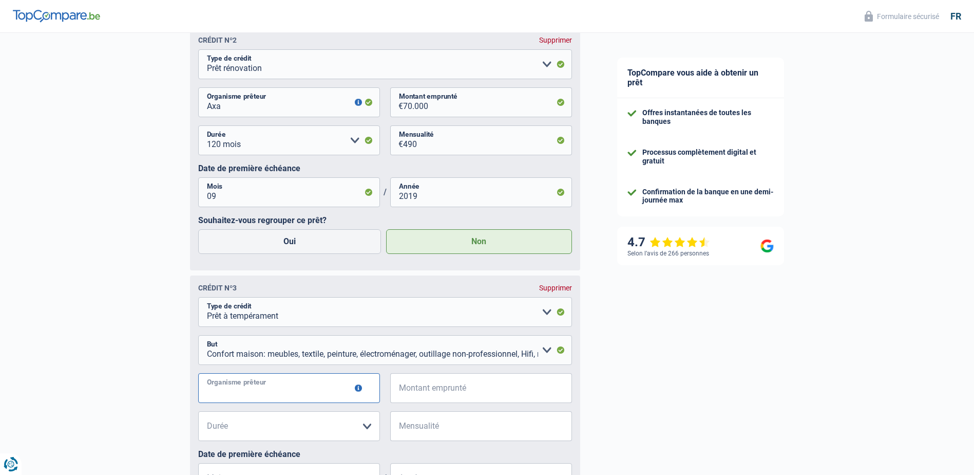
click at [270, 398] on input "Organisme prêteur" at bounding box center [289, 388] width 182 height 30
type input "CEtelem"
click at [430, 400] on input "2" at bounding box center [487, 388] width 169 height 30
type input "22.000"
click at [286, 430] on select "12 mois 18 mois 24 mois 30 mois 36 mois 42 mois 48 mois 60 mois 72 mois 84 mois…" at bounding box center [289, 426] width 182 height 30
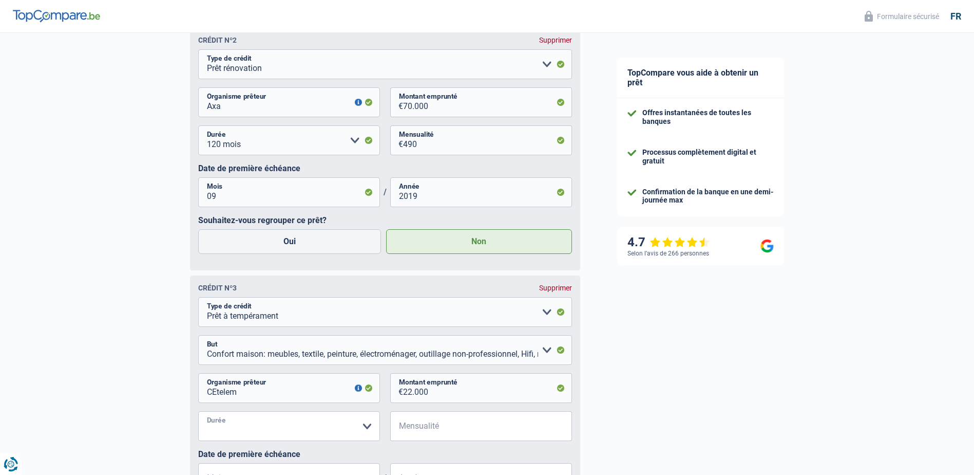
select select "24"
click at [198, 416] on select "12 mois 18 mois 24 mois 30 mois 36 mois 42 mois 48 mois 60 mois 72 mois 84 mois…" at bounding box center [289, 426] width 182 height 30
click at [435, 433] on input "Mensualité" at bounding box center [487, 426] width 169 height 30
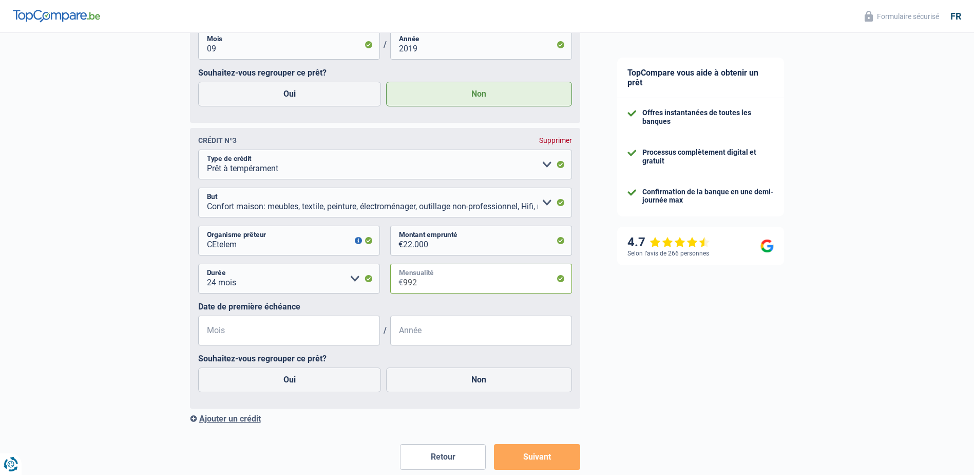
scroll to position [1027, 0]
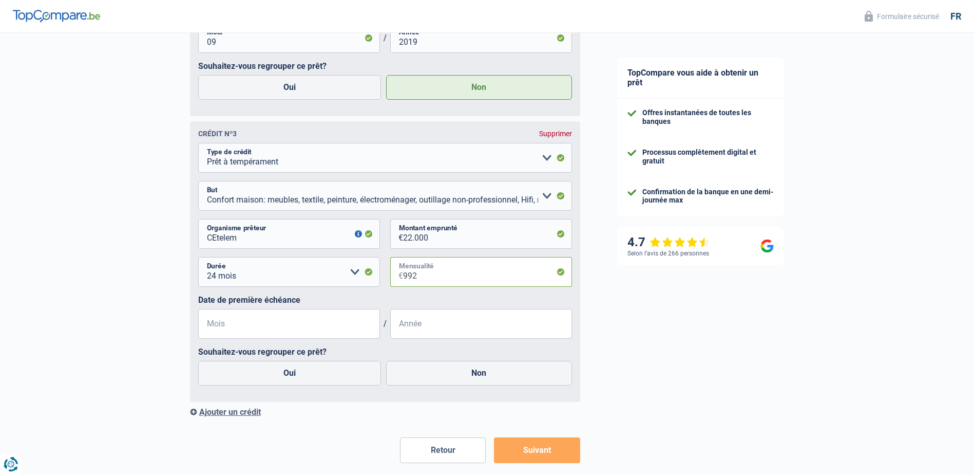
type input "992"
click at [273, 327] on input "Mois" at bounding box center [289, 324] width 182 height 30
type input "07"
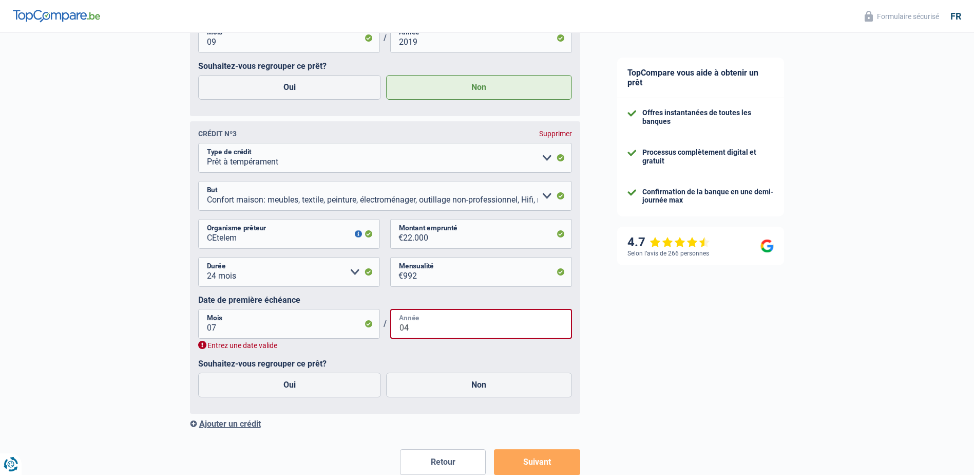
type input "04"
drag, startPoint x: 273, startPoint y: 327, endPoint x: 193, endPoint y: 323, distance: 79.8
click at [193, 323] on div "Crédit nº3 Supprimer Carte ou ouverture de crédit Prêt hypothécaire Vente à tem…" at bounding box center [385, 267] width 390 height 292
type input "04"
type input "0"
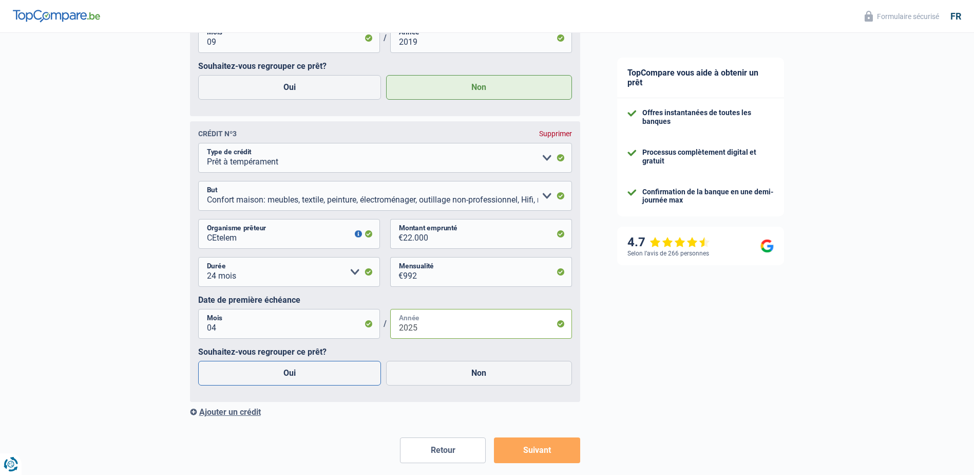
type input "2025"
click at [272, 378] on label "Oui" at bounding box center [289, 373] width 183 height 25
click at [272, 378] on input "Oui" at bounding box center [289, 373] width 183 height 25
radio input "true"
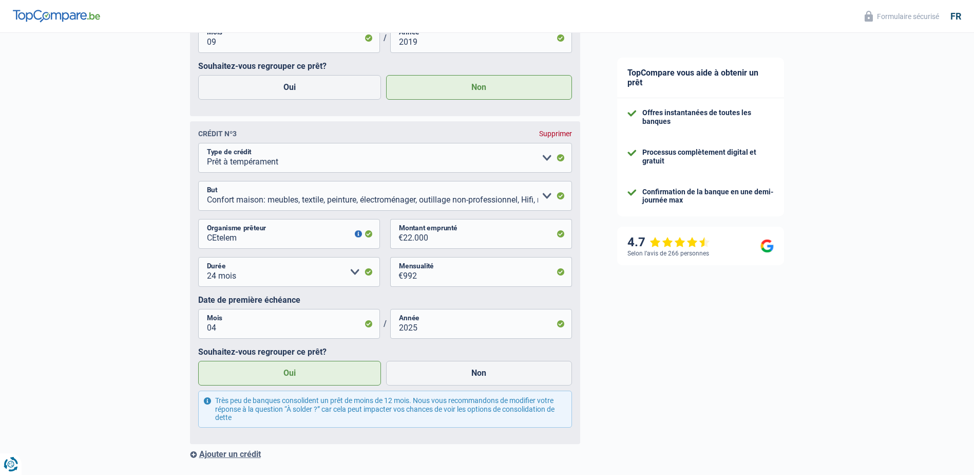
scroll to position [1079, 0]
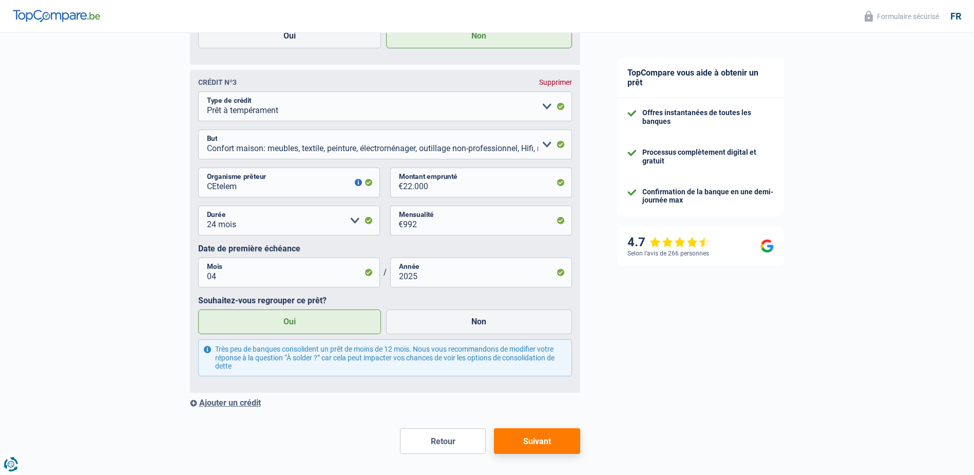
click at [237, 407] on div "Ajouter un crédit" at bounding box center [385, 403] width 390 height 10
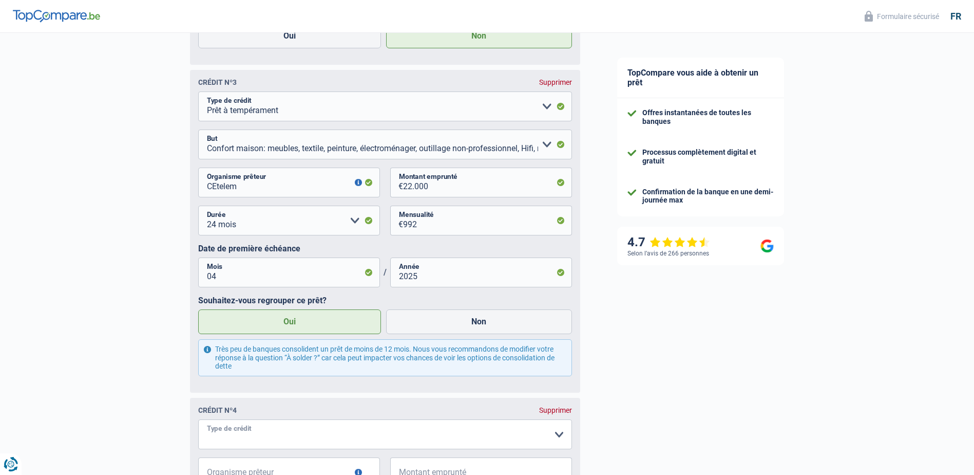
click at [232, 447] on select "Carte ou ouverture de crédit Prêt hypothécaire Vente à tempérament Prêt à tempé…" at bounding box center [385, 434] width 374 height 30
select select "personalLoan"
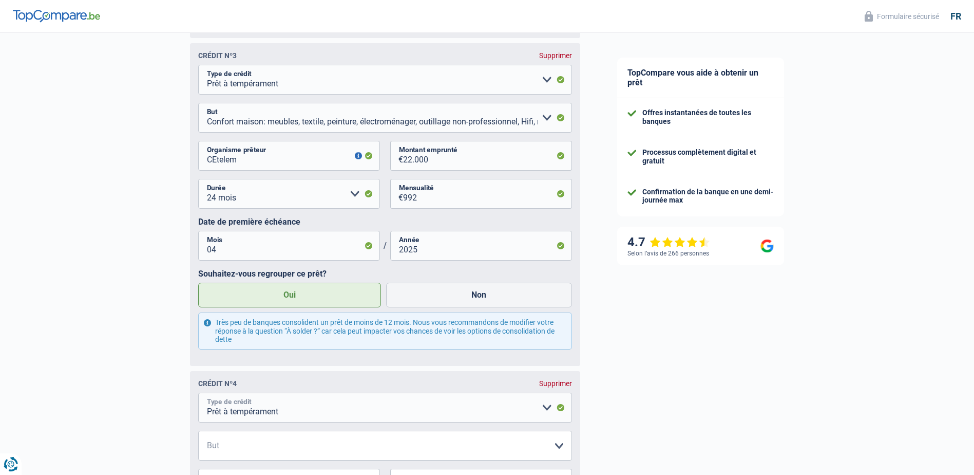
scroll to position [1130, 0]
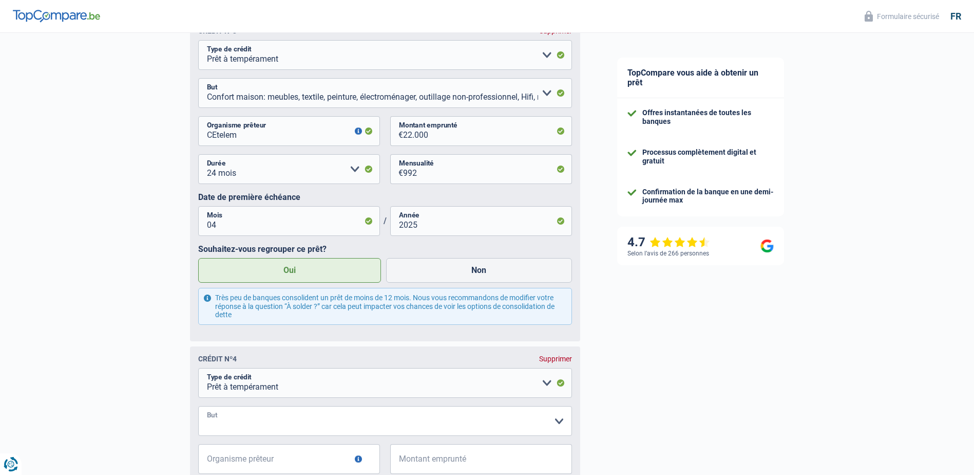
click at [241, 423] on select "Confort maison: meubles, textile, peinture, électroménager, outillage non-profe…" at bounding box center [385, 421] width 374 height 30
select select "hobbies"
click at [198, 411] on select "Confort maison: meubles, textile, peinture, électroménager, outillage non-profe…" at bounding box center [385, 421] width 374 height 30
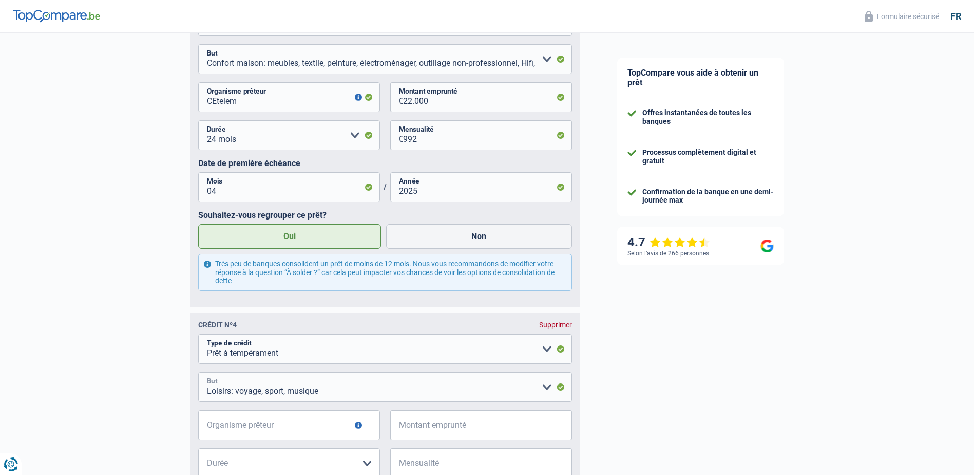
scroll to position [1181, 0]
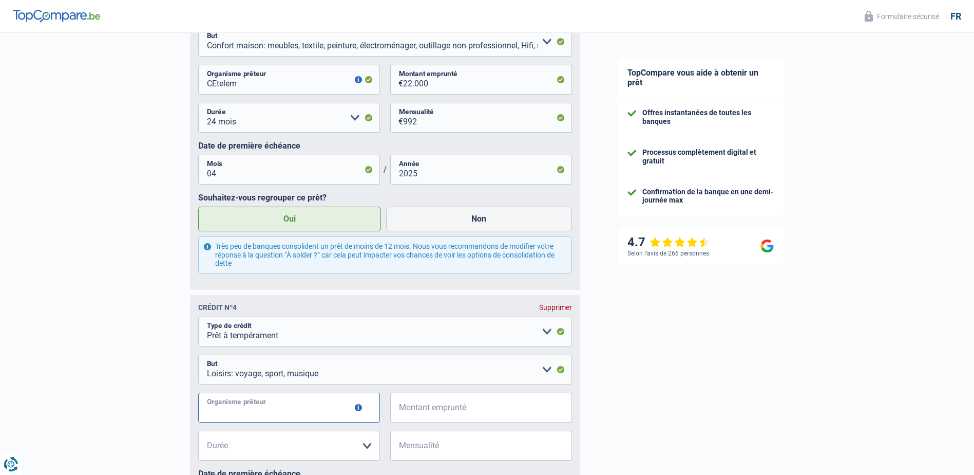
click at [277, 416] on input "Organisme prêteur" at bounding box center [289, 407] width 182 height 30
type input "Cofidis"
type input "5.000"
select select "12"
type input "440"
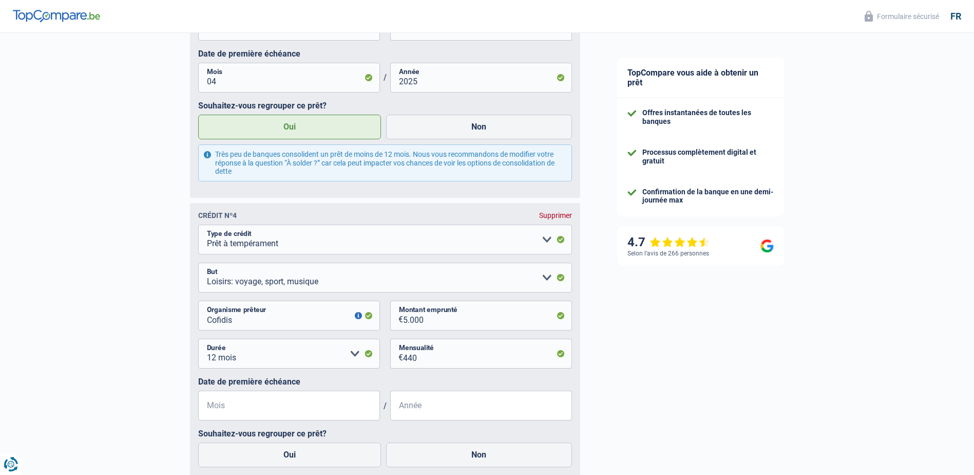
scroll to position [1284, 0]
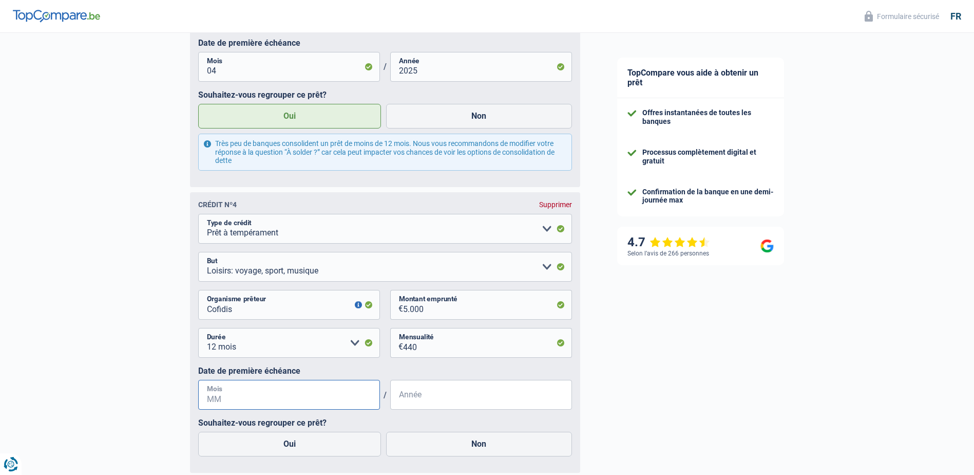
click at [245, 396] on input "Mois" at bounding box center [289, 395] width 182 height 30
type input "09"
type input "2025"
click at [241, 454] on label "Oui" at bounding box center [289, 443] width 183 height 25
click at [241, 454] on input "Oui" at bounding box center [289, 443] width 183 height 25
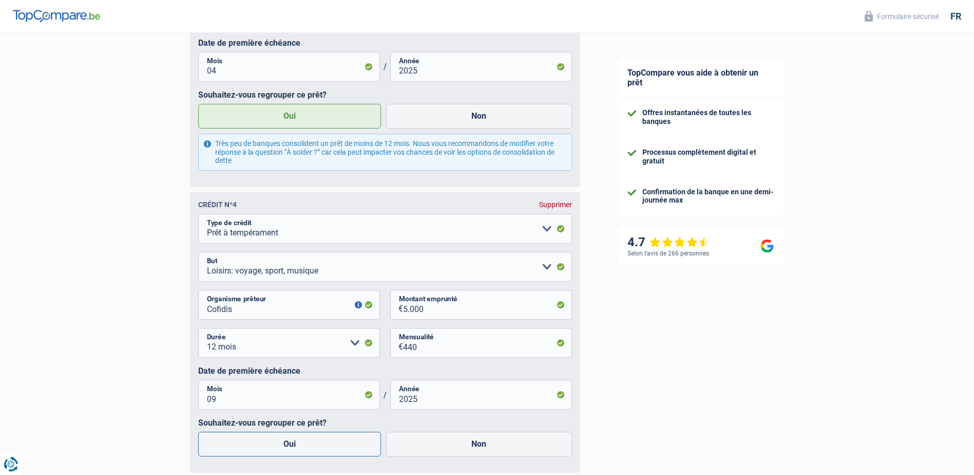
radio input "true"
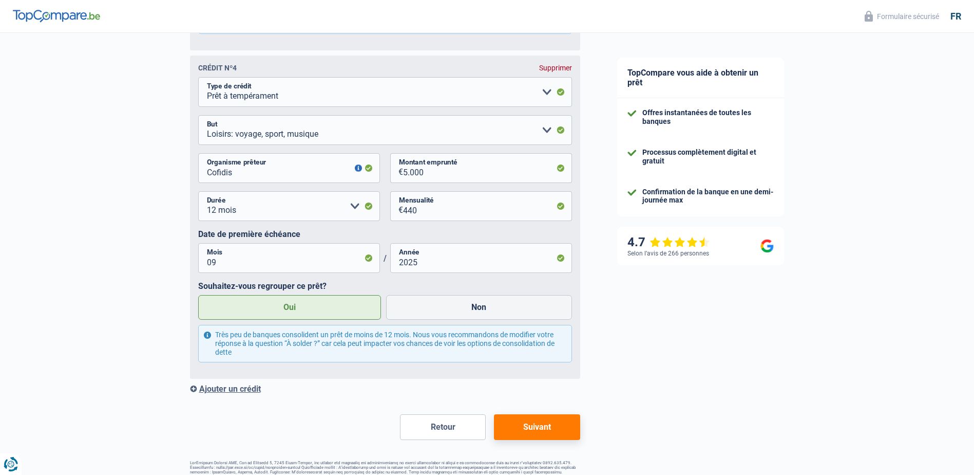
scroll to position [1451, 0]
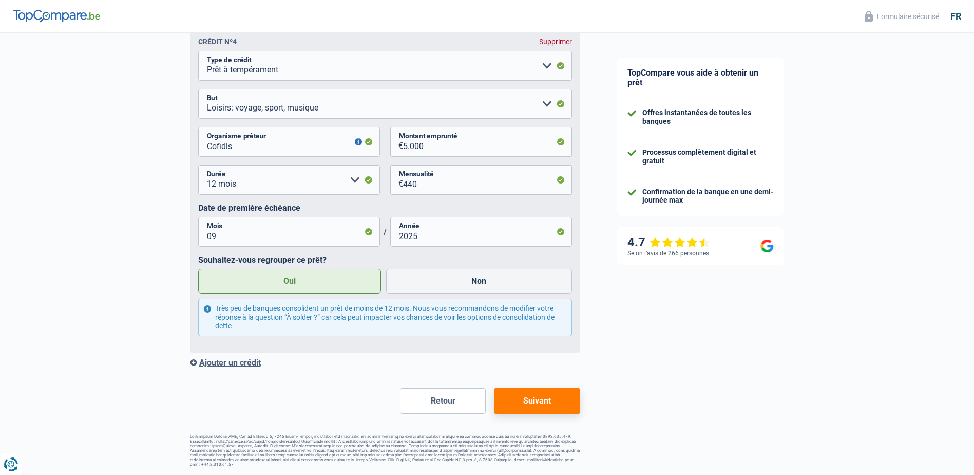
click at [517, 406] on button "Suivant" at bounding box center [537, 401] width 86 height 26
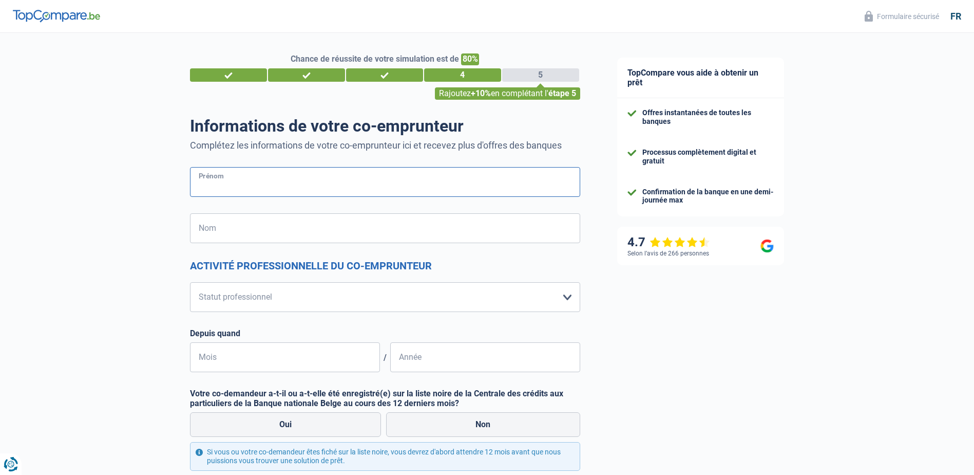
click at [355, 179] on input "Prénom" at bounding box center [385, 182] width 390 height 30
type input "[PERSON_NAME]"
type input "HEYVAERT"
type input "11"
type input "2023"
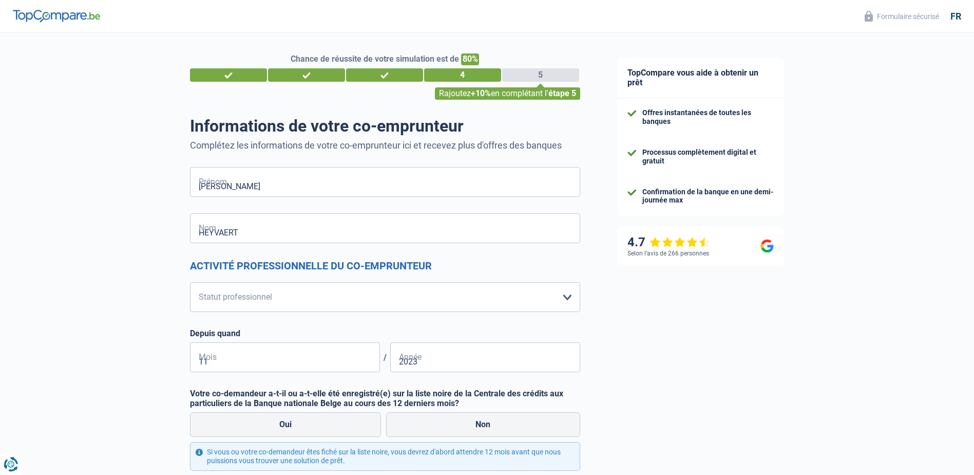
type input "[GEOGRAPHIC_DATA]"
type input "86.02.02-117.91"
type input "2.570"
type input "[GEOGRAPHIC_DATA]"
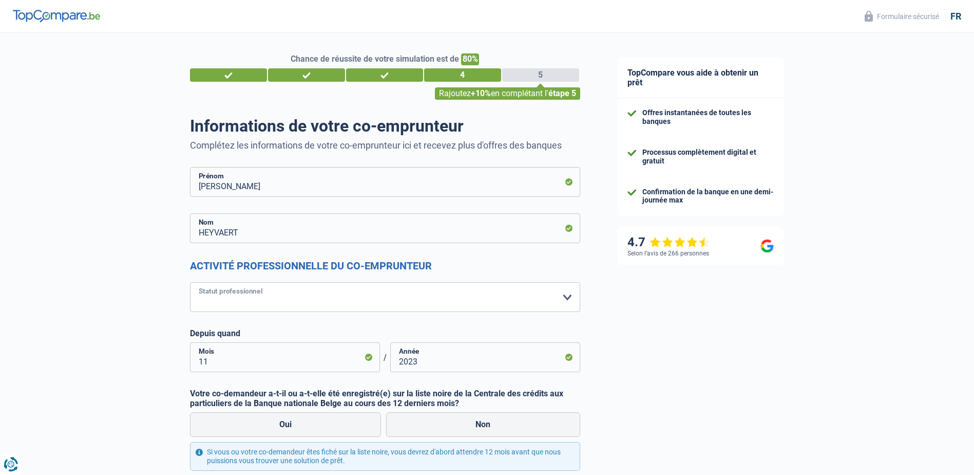
click at [289, 289] on select "Ouvrier Employé privé Employé public Invalide Indépendant Pensionné Chômeur Mut…" at bounding box center [385, 297] width 390 height 30
select select "privateEmployee"
click at [190, 283] on select "Ouvrier Employé privé Employé public Invalide Indépendant Pensionné Chômeur Mut…" at bounding box center [385, 297] width 390 height 30
select select "netSalary"
select select "mealVouchers"
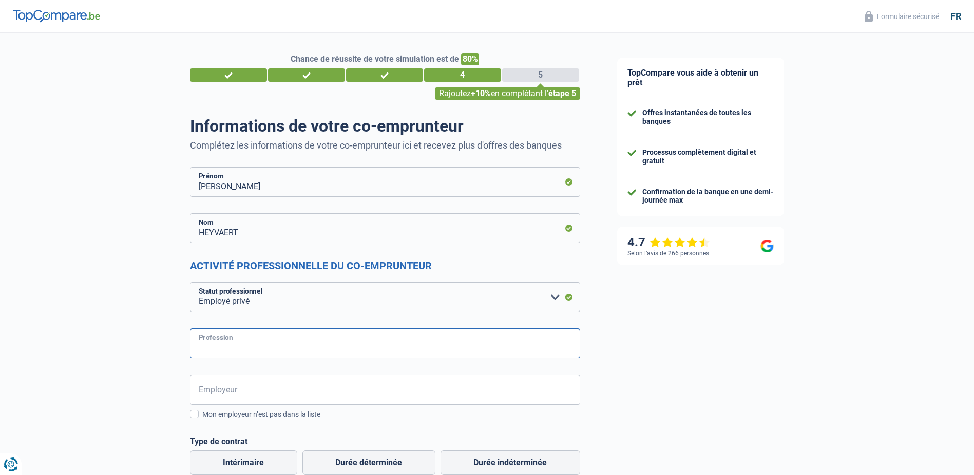
click at [344, 352] on input "Profession" at bounding box center [385, 343] width 390 height 30
type input "Informaticien"
type input "IRIS TEAM"
click at [197, 414] on span at bounding box center [194, 413] width 9 height 9
click at [202, 420] on input "Mon employeur n’est pas dans la liste" at bounding box center [202, 420] width 0 height 0
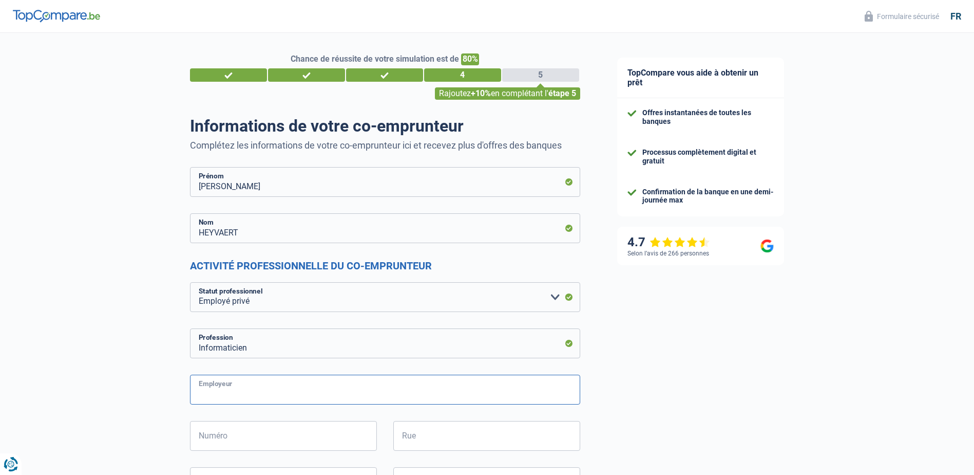
click at [223, 398] on input "Employeur" at bounding box center [385, 389] width 390 height 30
type input "paradigm"
type input "2"
type input "[GEOGRAPHIC_DATA] 2"
type input "1210"
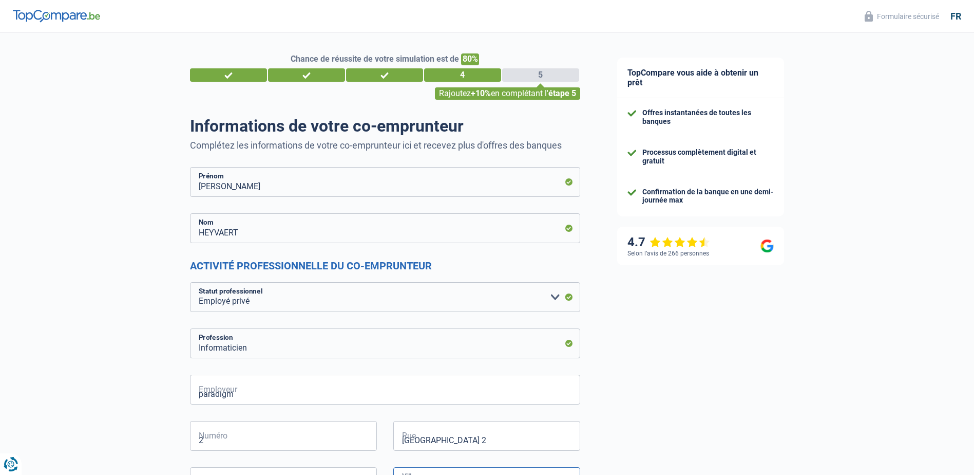
type input "[GEOGRAPHIC_DATA]"
select select "BE"
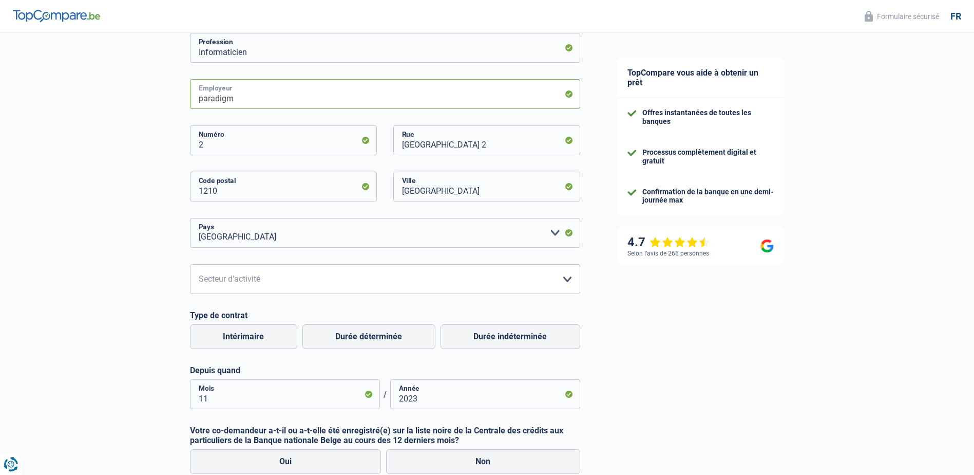
scroll to position [308, 0]
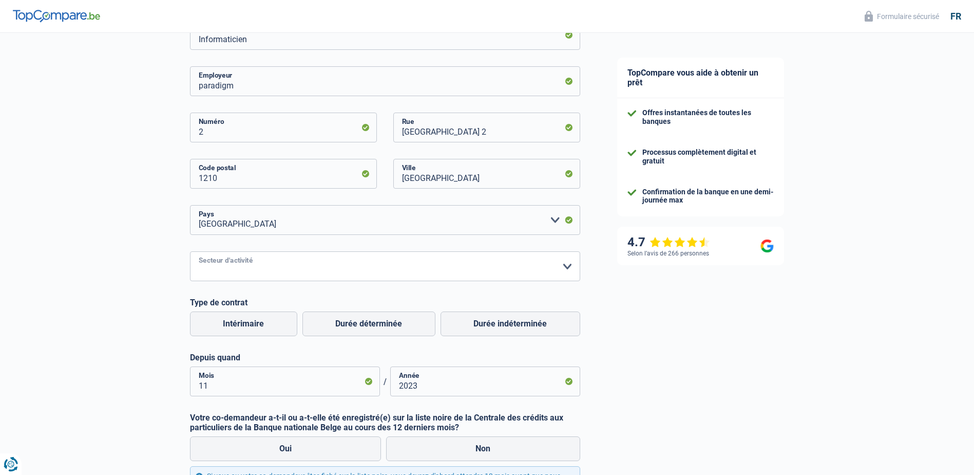
click at [365, 262] on select "Agriculture/Pêche Industrie Horeca Courier/Fitness/Taxi Construction Banques/As…" at bounding box center [385, 266] width 390 height 30
select select "stateUniversityEu"
click at [190, 252] on select "Agriculture/Pêche Industrie Horeca Courier/Fitness/Taxi Construction Banques/As…" at bounding box center [385, 266] width 390 height 30
click at [522, 317] on label "Durée indéterminée" at bounding box center [511, 323] width 140 height 25
click at [522, 317] on input "Durée indéterminée" at bounding box center [511, 323] width 140 height 25
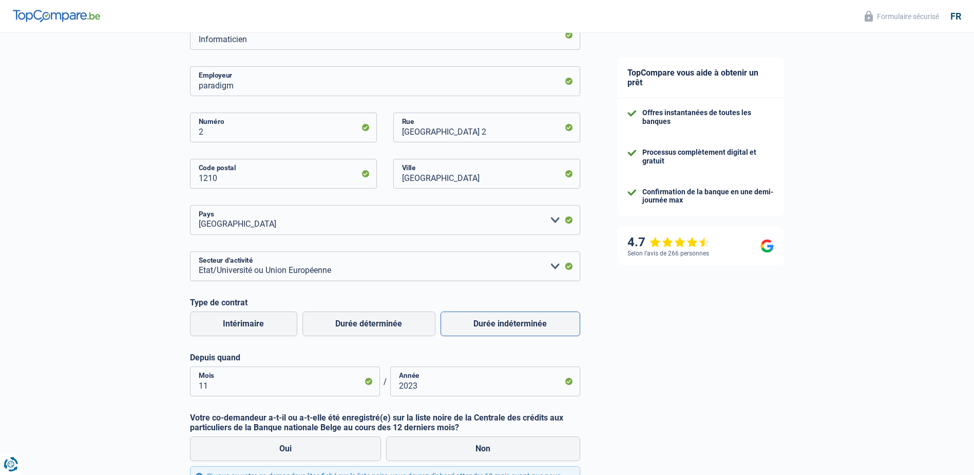
radio input "true"
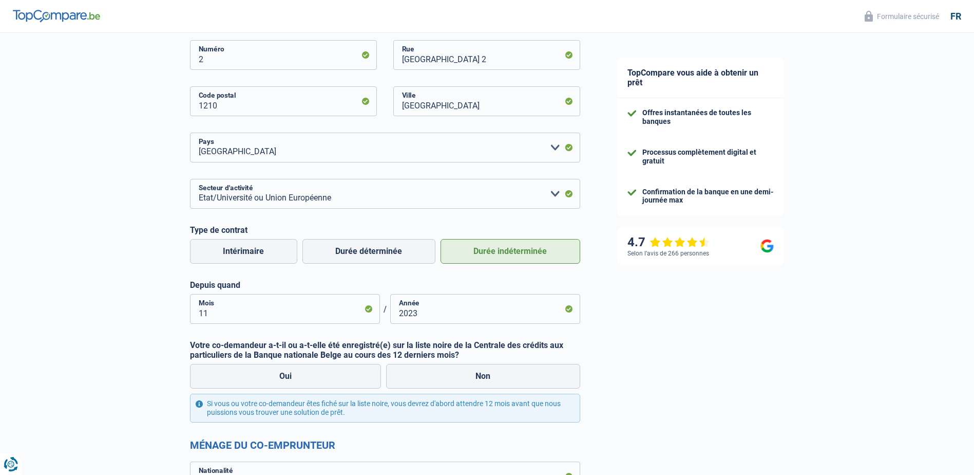
scroll to position [411, 0]
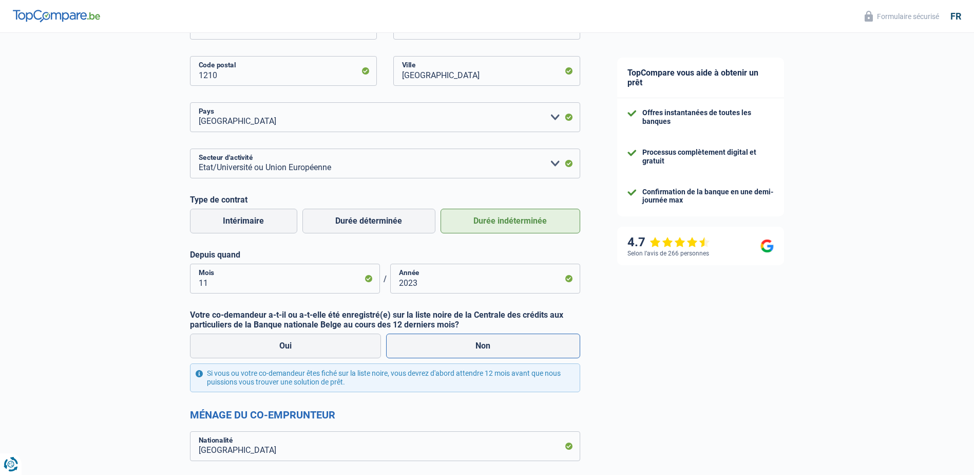
click at [532, 345] on label "Non" at bounding box center [483, 345] width 194 height 25
click at [532, 345] on input "Non" at bounding box center [483, 345] width 194 height 25
radio input "true"
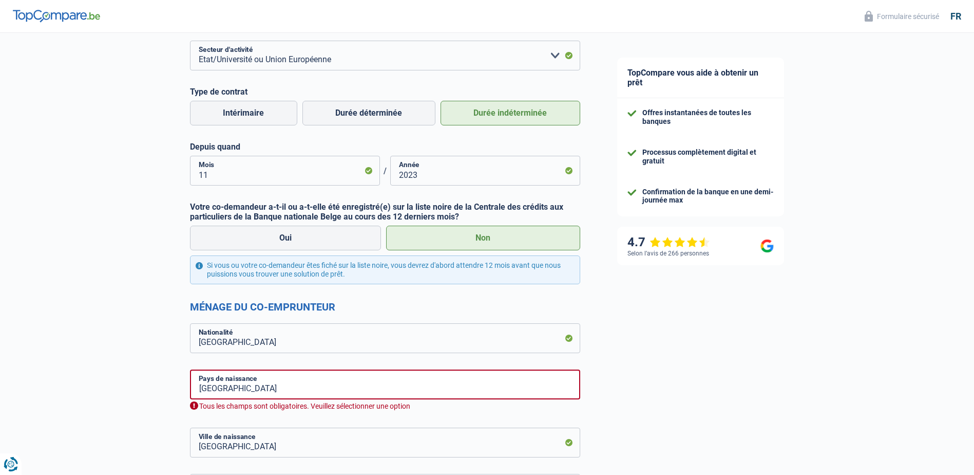
scroll to position [565, 0]
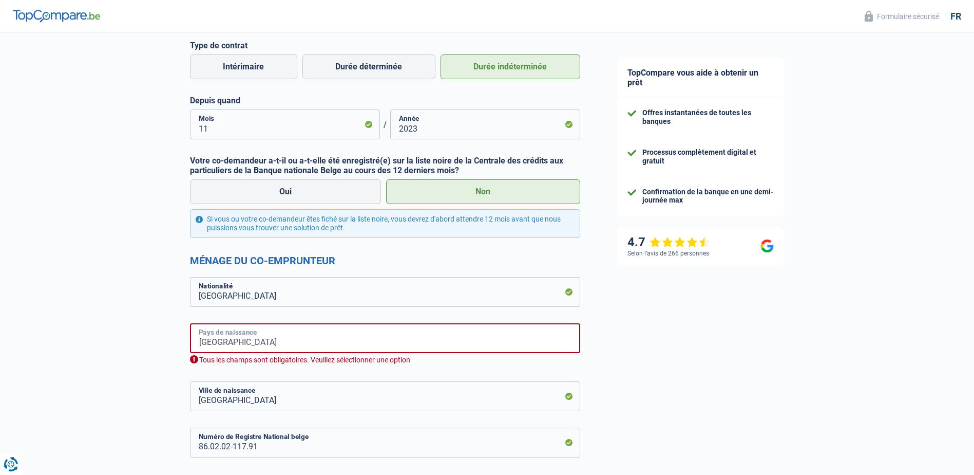
click at [348, 341] on input "[GEOGRAPHIC_DATA]" at bounding box center [385, 338] width 390 height 30
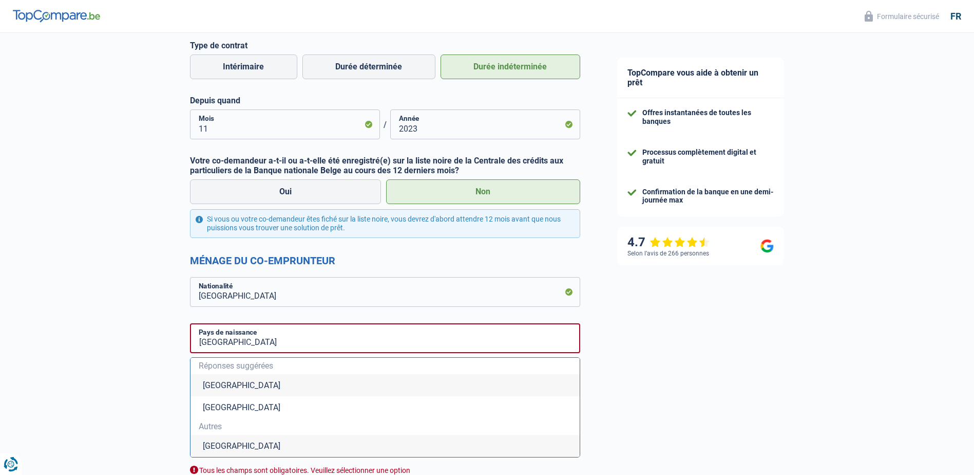
click at [204, 383] on li "[GEOGRAPHIC_DATA]" at bounding box center [385, 385] width 389 height 22
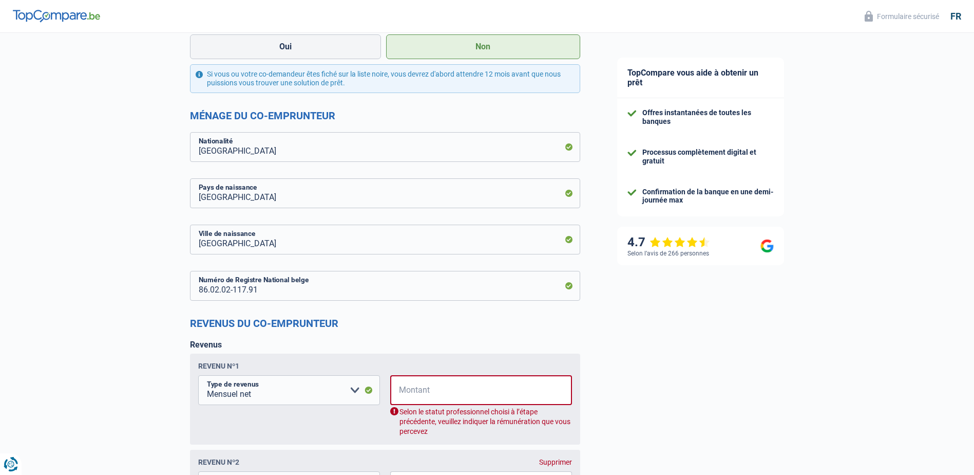
scroll to position [719, 0]
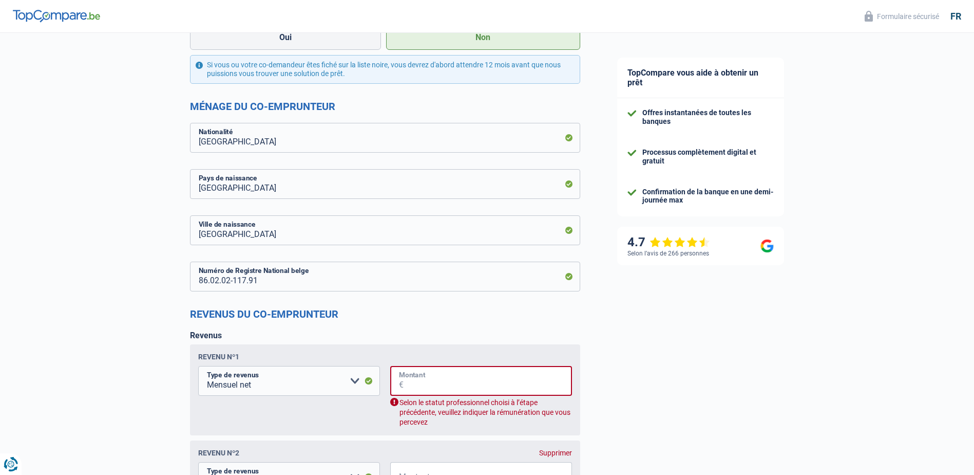
click at [495, 385] on input "Montant" at bounding box center [488, 381] width 168 height 30
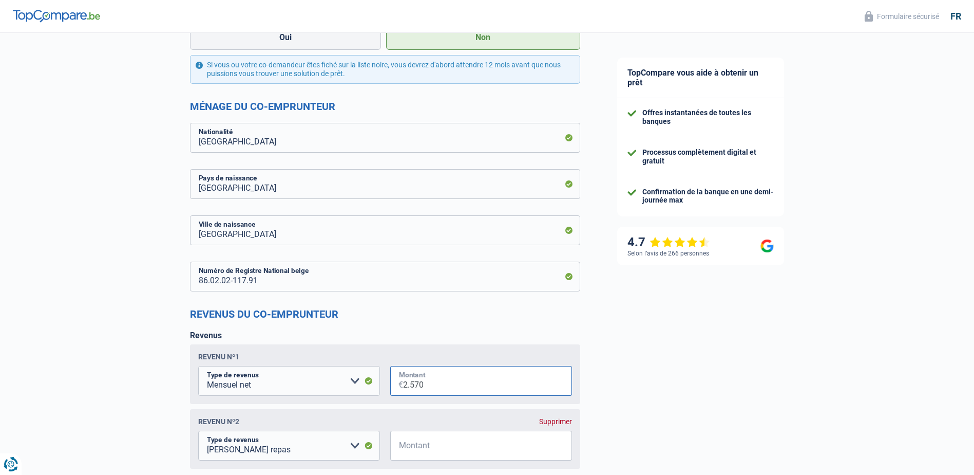
type input "2.570"
click at [492, 442] on input "Montant" at bounding box center [487, 445] width 169 height 30
type input "160"
click at [640, 392] on div "TopCompare vous aide à obtenir un prêt Offres instantanées de toutes les banque…" at bounding box center [787, 47] width 376 height 1466
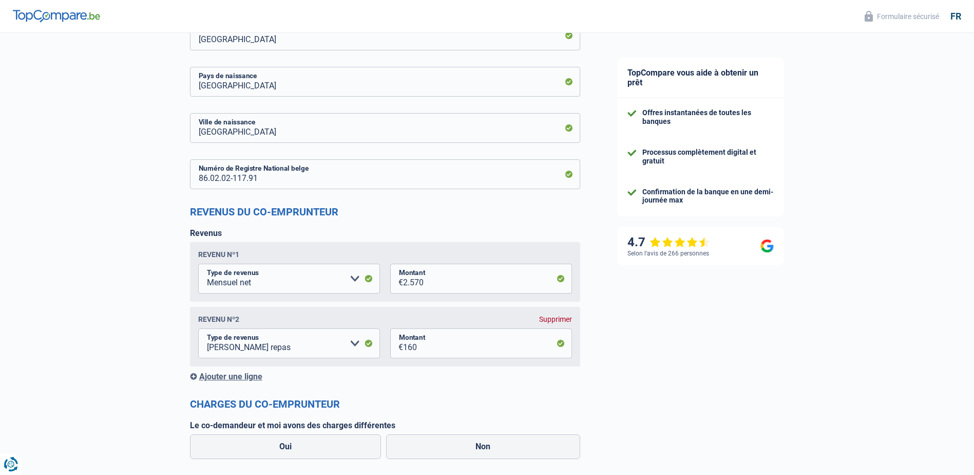
scroll to position [822, 0]
click at [217, 377] on div "Ajouter une ligne" at bounding box center [385, 376] width 390 height 10
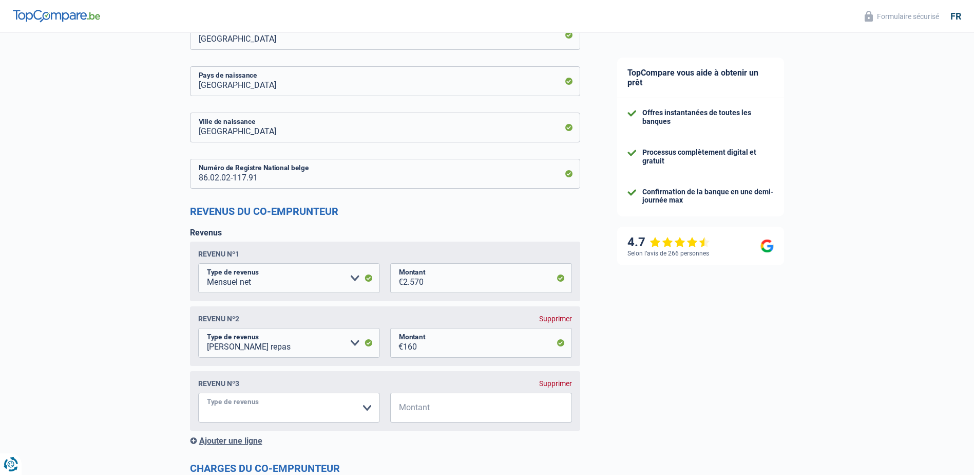
click at [252, 405] on select "Allocation d'handicap Allocations chômage Allocations familiales Chèques repas …" at bounding box center [289, 407] width 182 height 30
select select "other"
click at [359, 404] on input "Montant" at bounding box center [391, 407] width 105 height 30
type input "400"
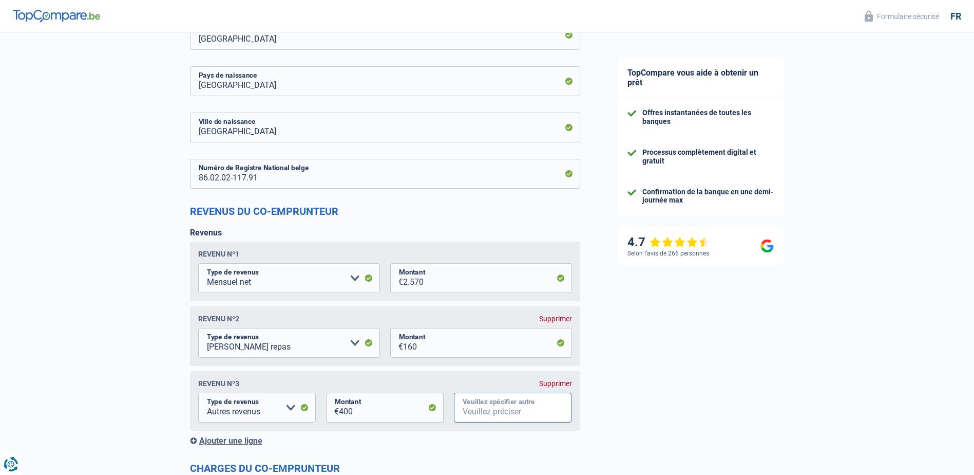
click at [483, 405] on input "Veuillez spécifier autre" at bounding box center [513, 407] width 118 height 30
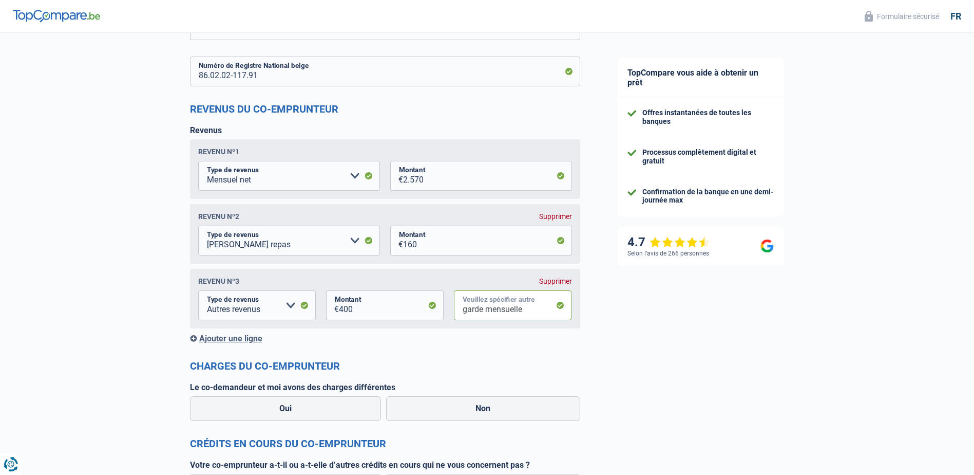
scroll to position [925, 0]
type input "garde mensuelle"
click at [459, 409] on label "Non" at bounding box center [483, 408] width 194 height 25
click at [459, 409] on input "Non" at bounding box center [483, 408] width 194 height 25
radio input "true"
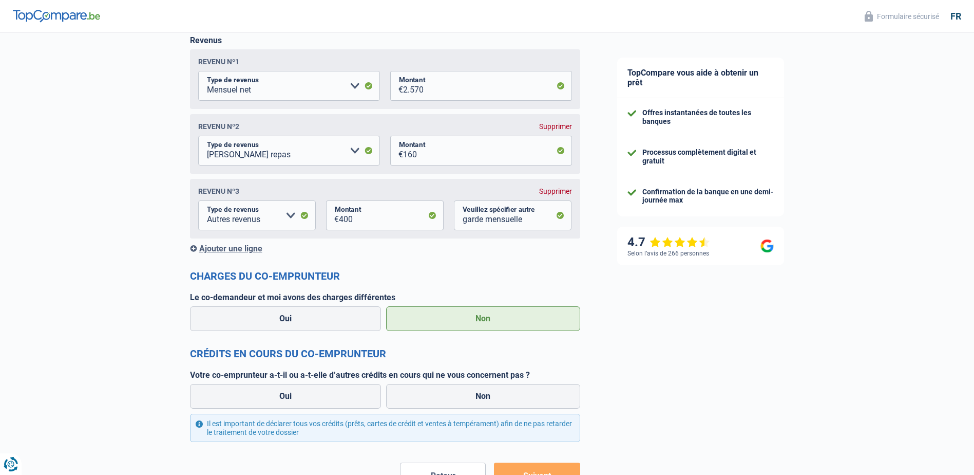
scroll to position [1027, 0]
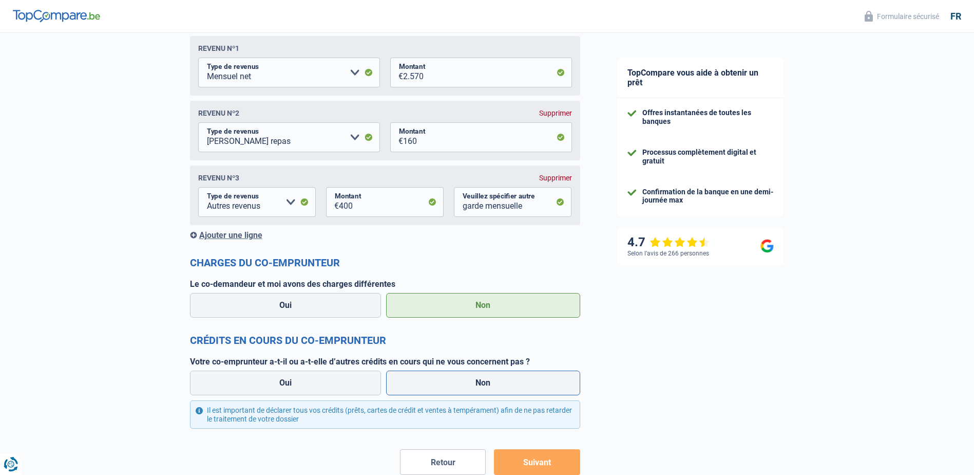
click at [500, 384] on label "Non" at bounding box center [483, 382] width 194 height 25
click at [500, 384] on input "Non" at bounding box center [483, 382] width 194 height 25
radio input "true"
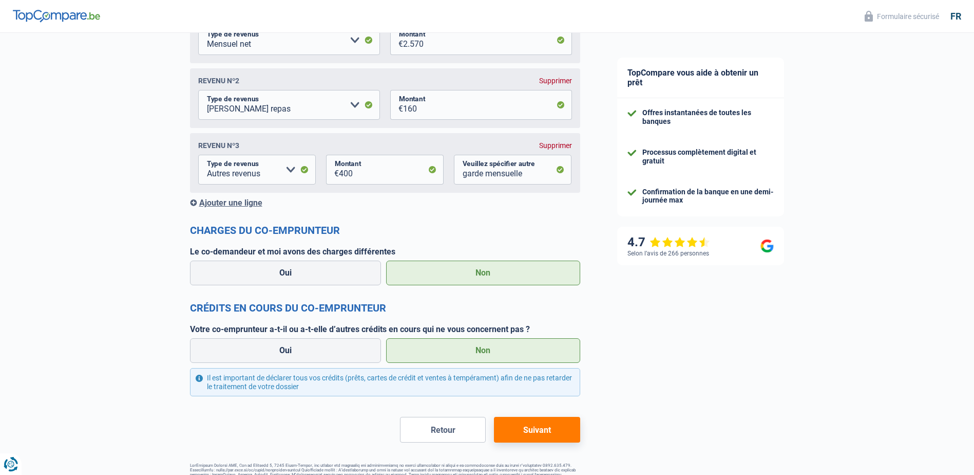
scroll to position [1089, 0]
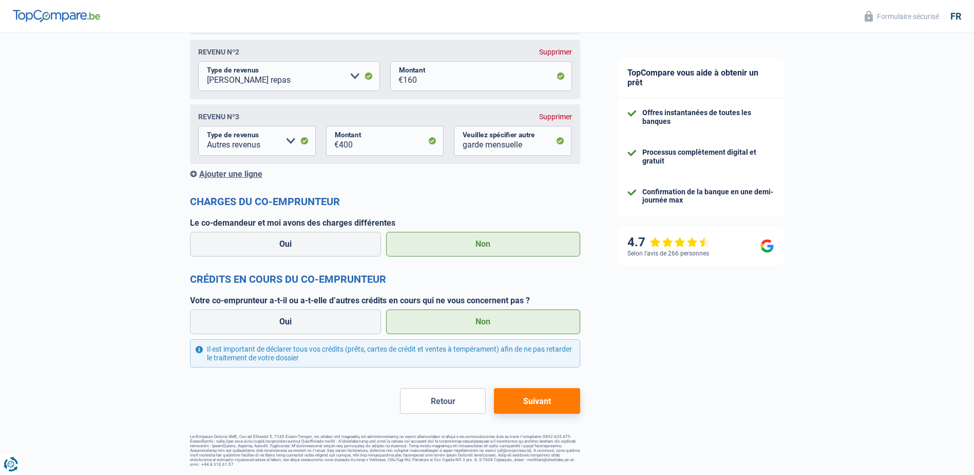
click at [516, 396] on button "Suivant" at bounding box center [537, 401] width 86 height 26
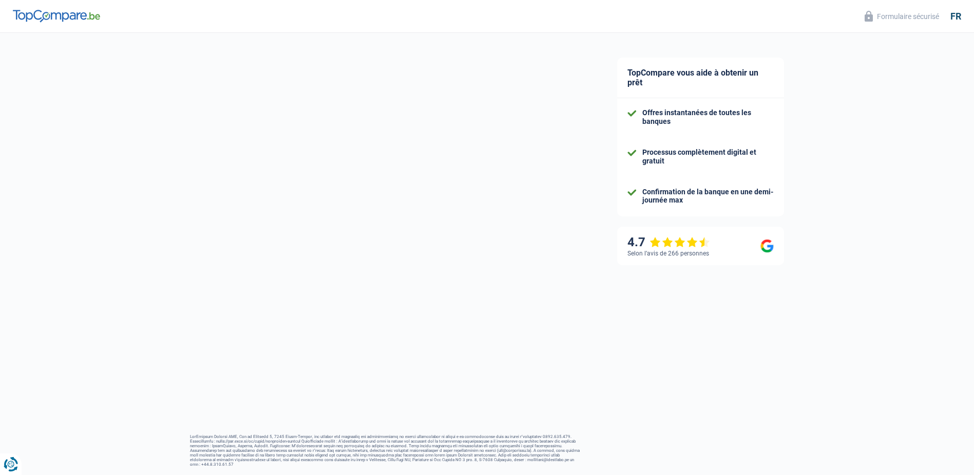
select select "refinancing"
select select "120"
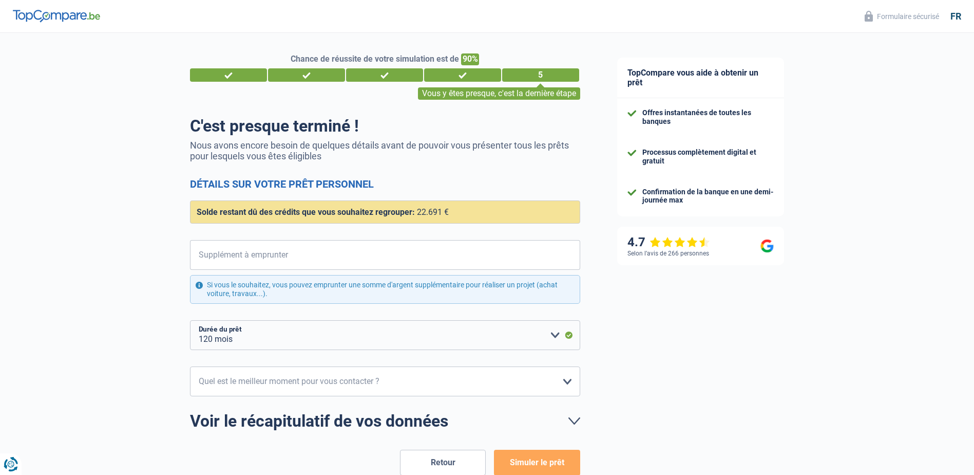
click at [569, 420] on link "Voir le récapitulatif de vos données" at bounding box center [385, 420] width 390 height 16
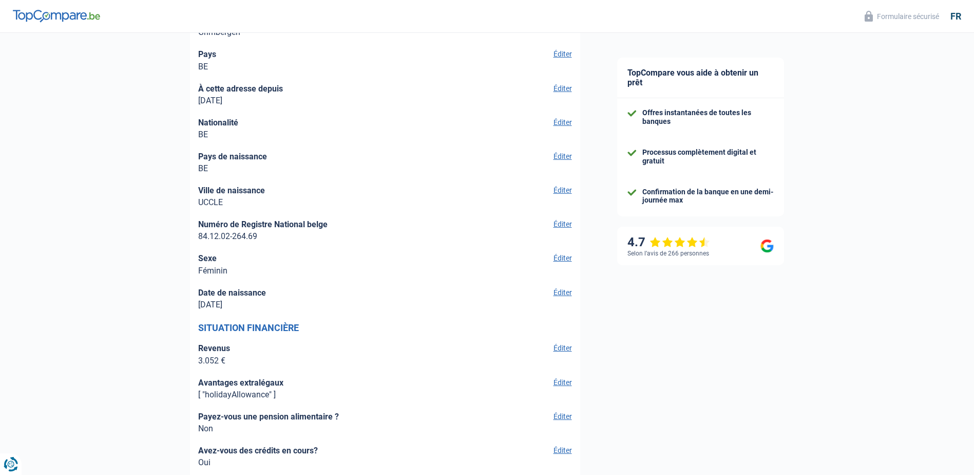
scroll to position [1336, 0]
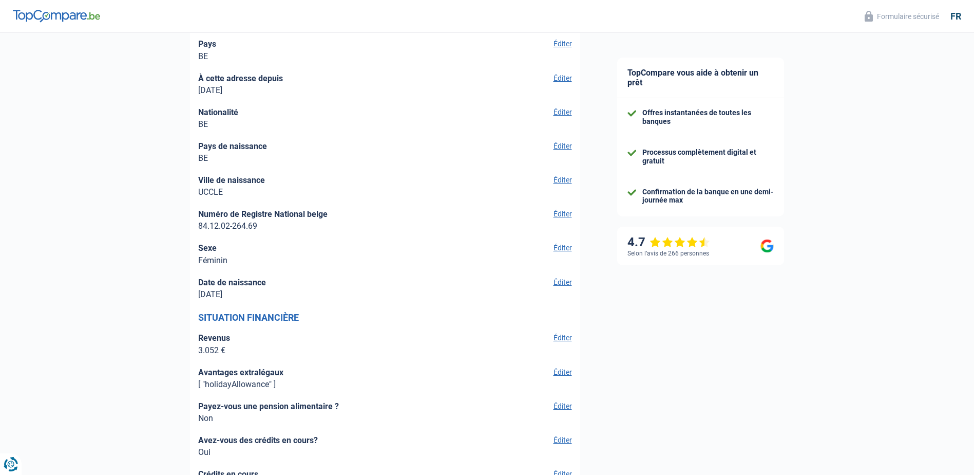
click at [564, 339] on button "Éditer" at bounding box center [562, 337] width 22 height 9
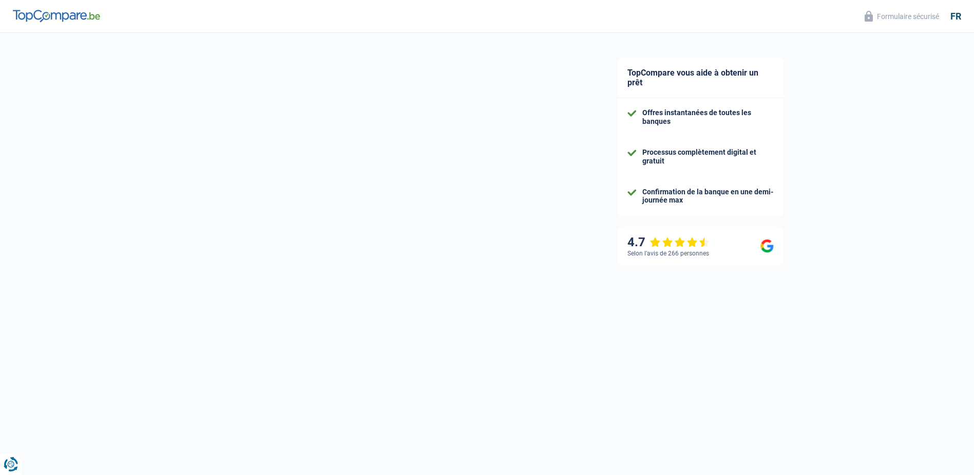
select select "familyAllowances"
select select "netSalary"
select select "mealVouchers"
select select "mortgage"
select select "300"
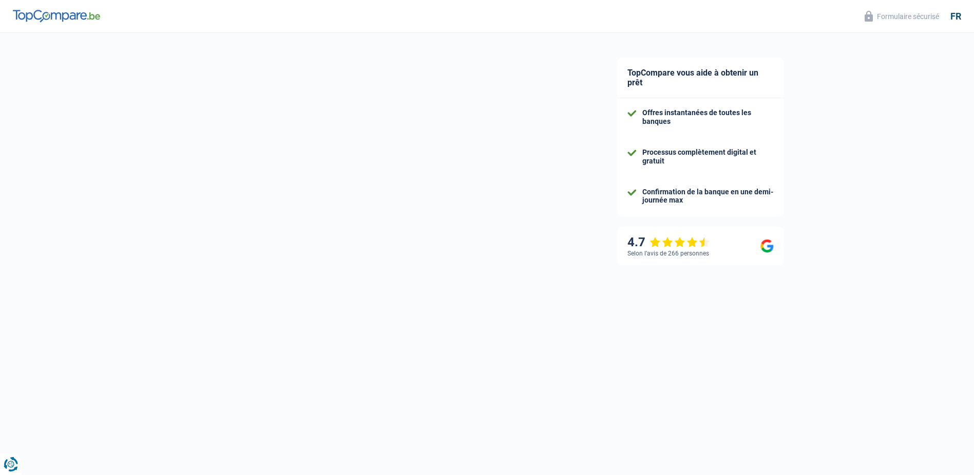
select select "renovationLoan"
select select "120"
select select "personalLoan"
select select "homeFurnishingOrRelocation"
select select "24"
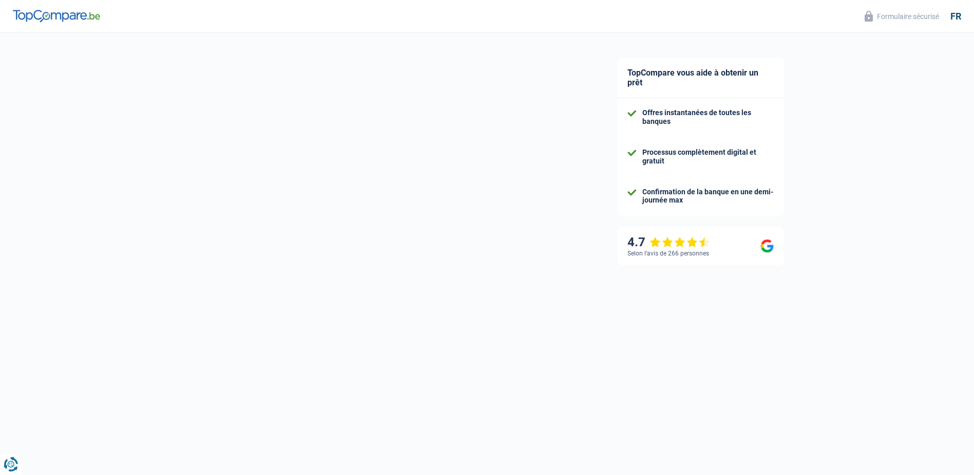
select select "personalLoan"
select select "hobbies"
select select "12"
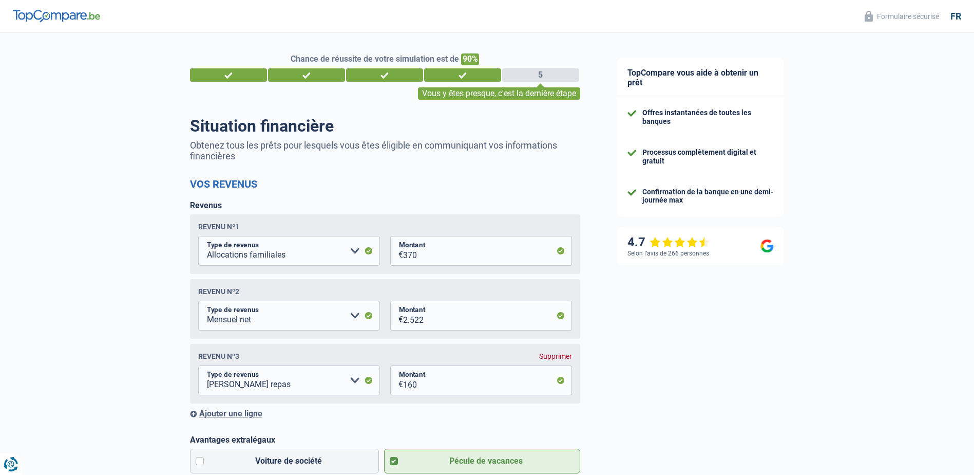
click at [199, 416] on div "Ajouter une ligne" at bounding box center [385, 413] width 390 height 10
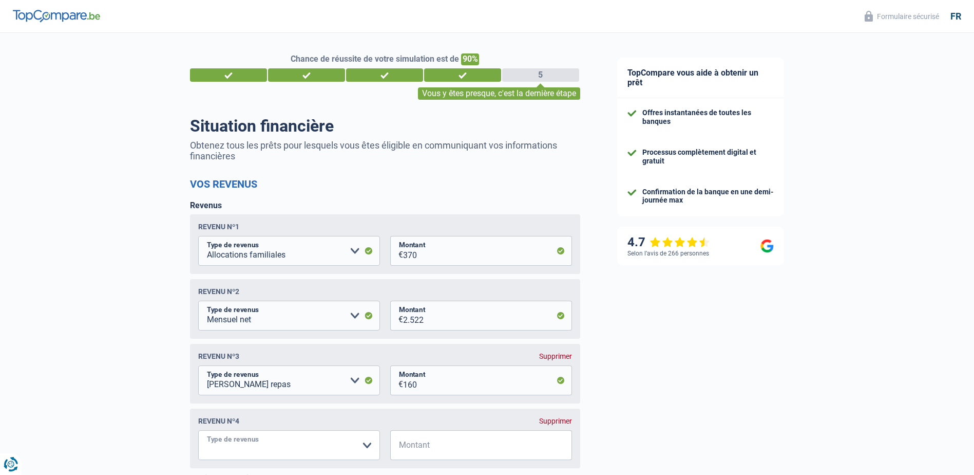
click at [238, 445] on select "Allocation d'handicap Allocations chômage Allocations familiales Chèques repas …" at bounding box center [289, 445] width 182 height 30
select select "alimony"
click at [198, 433] on select "Allocation d'handicap Allocations chômage Allocations familiales Chèques repas …" at bounding box center [289, 445] width 182 height 30
click at [448, 453] on input "Montant" at bounding box center [487, 445] width 169 height 30
type input "175"
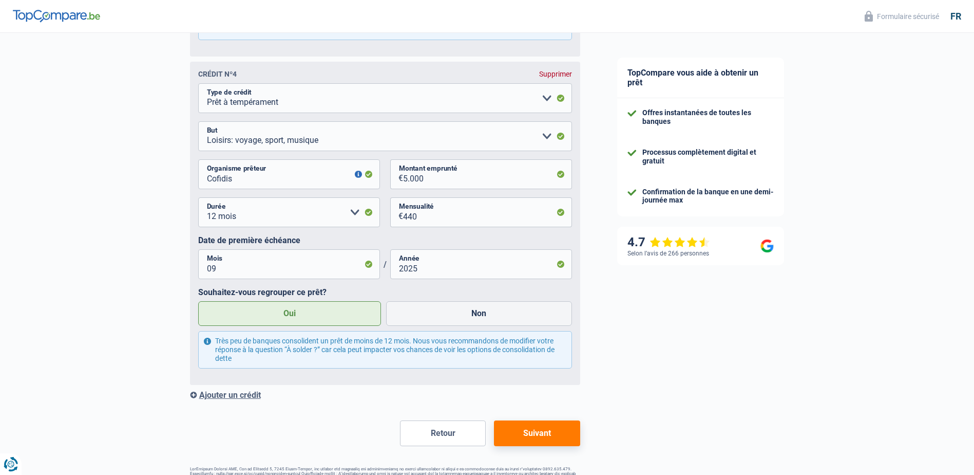
scroll to position [1516, 0]
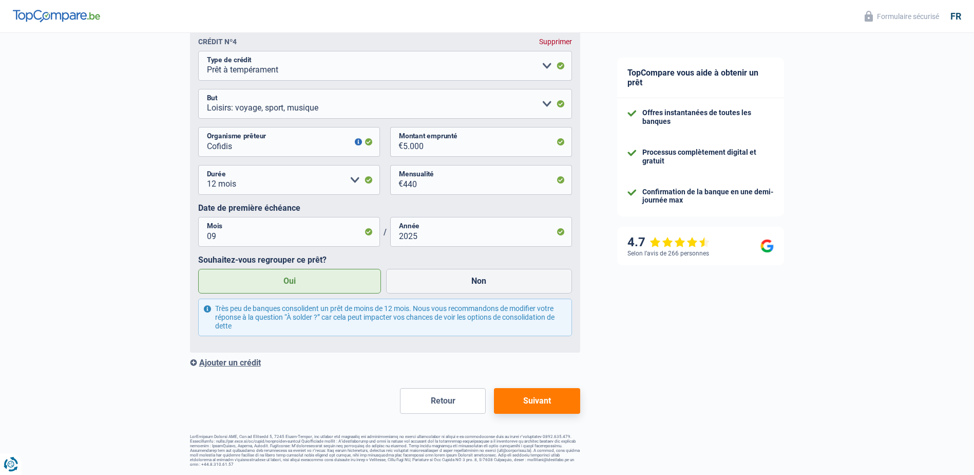
click at [546, 406] on button "Suivant" at bounding box center [537, 401] width 86 height 26
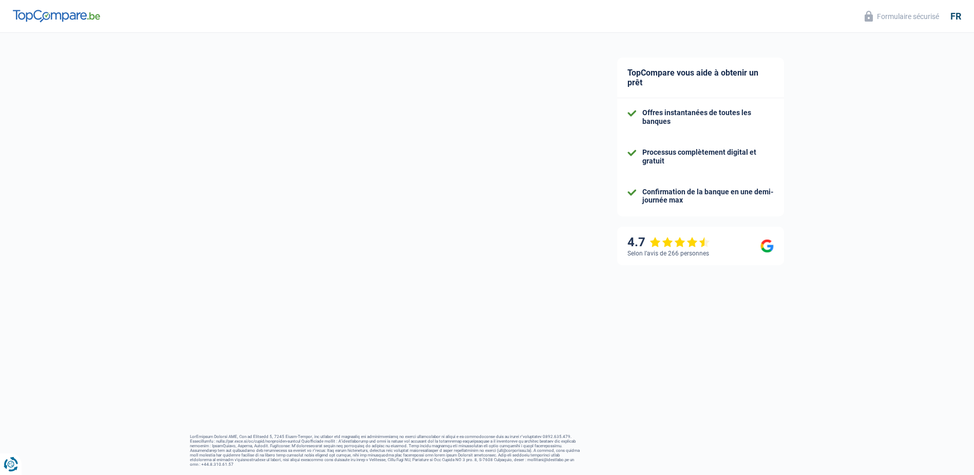
select select "privateEmployee"
select select "BE"
select select "stateUniversityEu"
select select "netSalary"
select select "mealVouchers"
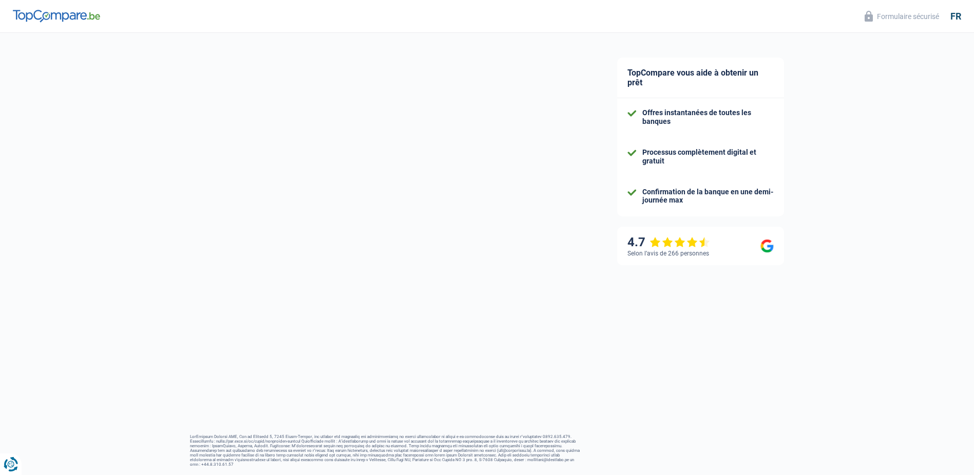
select select "other"
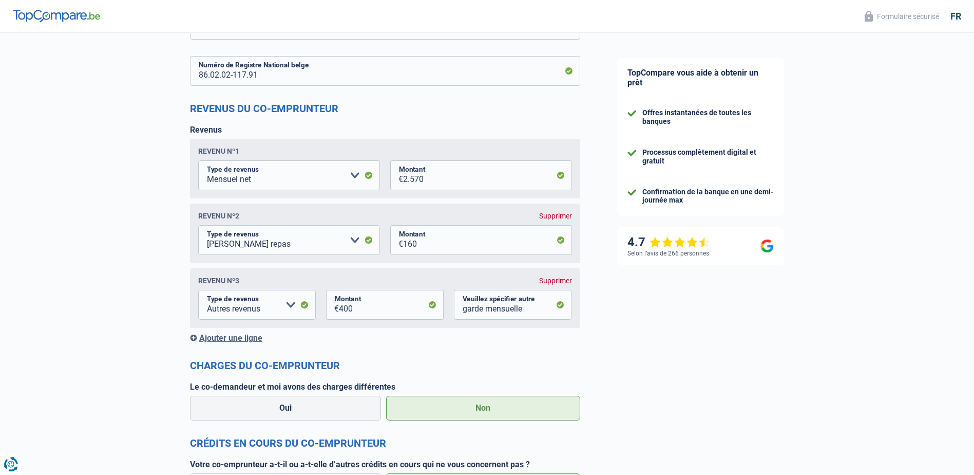
scroll to position [1089, 0]
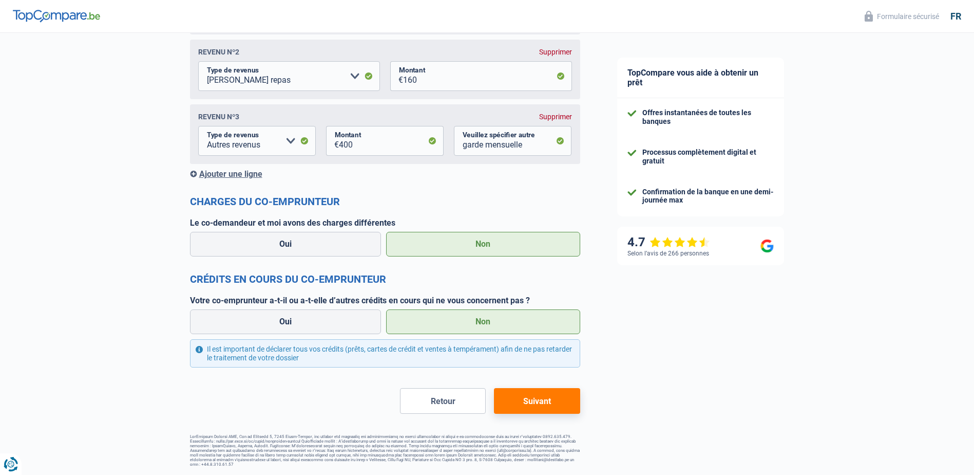
click at [546, 412] on button "Suivant" at bounding box center [537, 401] width 86 height 26
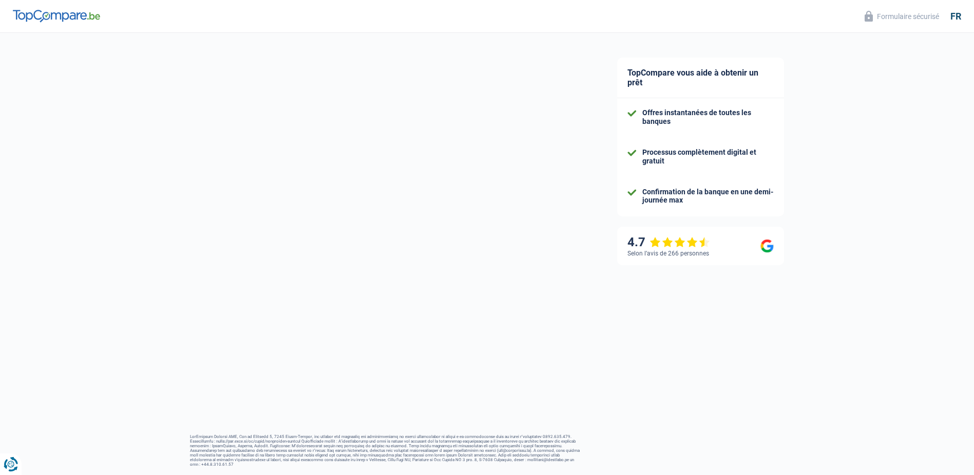
scroll to position [25, 0]
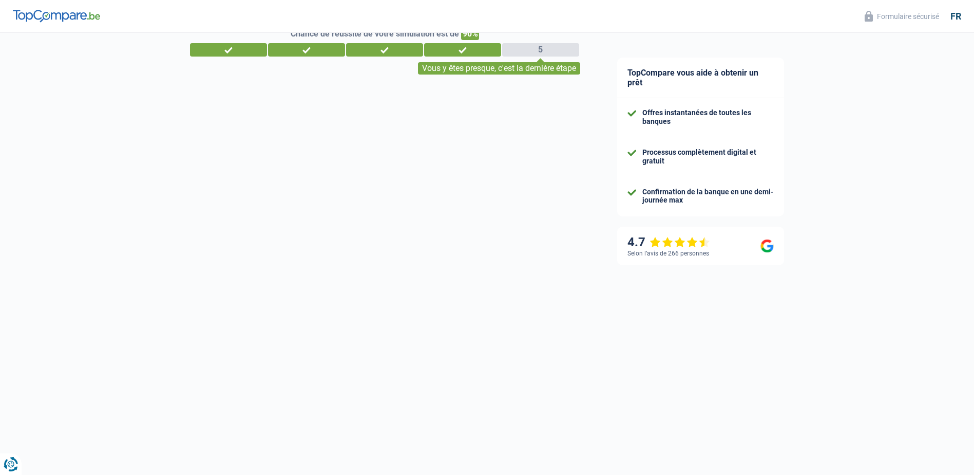
select select "refinancing"
select select "120"
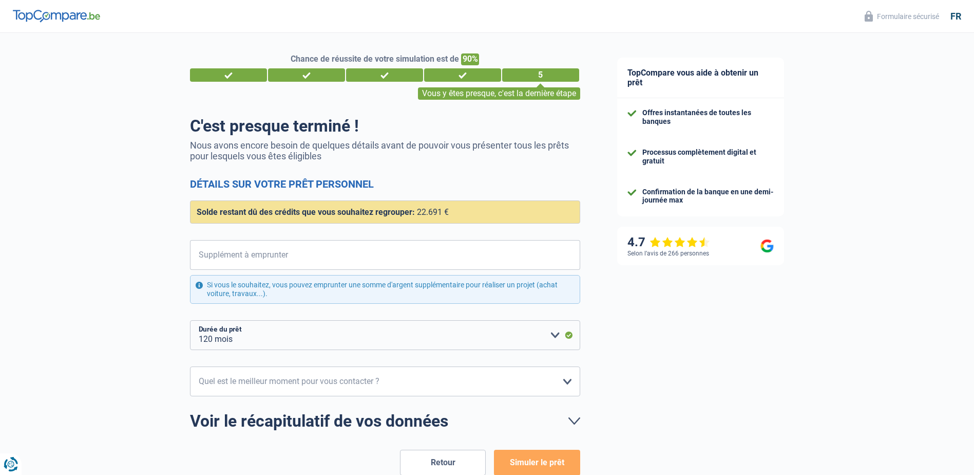
scroll to position [61, 0]
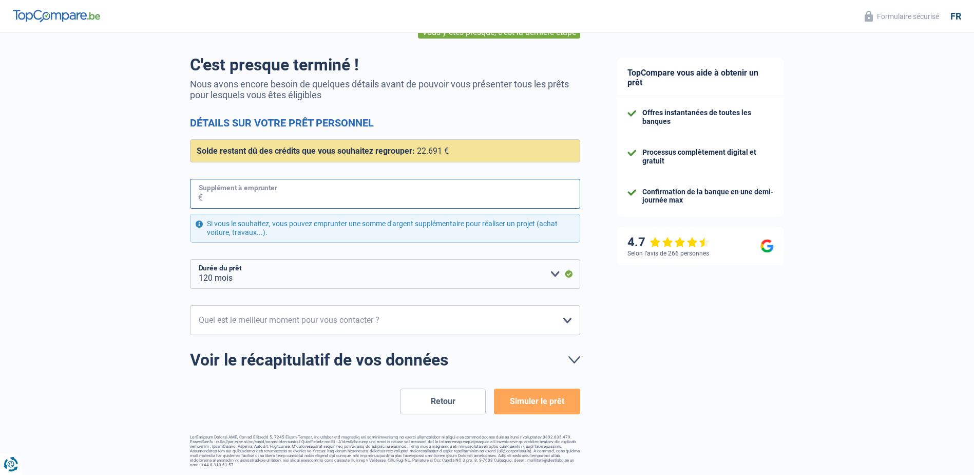
click at [361, 197] on input "Supplément à emprunter" at bounding box center [392, 194] width 378 height 30
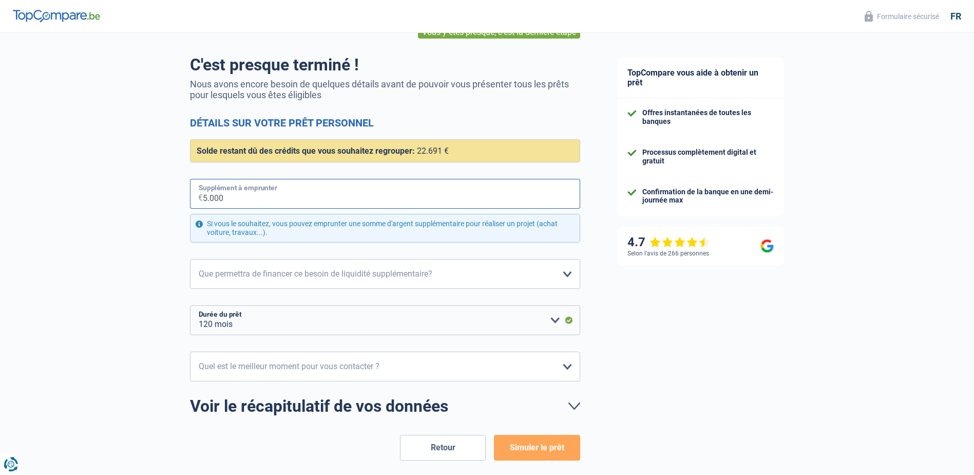
type input "5.000"
click at [419, 274] on select "Confort maison: meubles, textile, peinture, électroménager, outillage non-profe…" at bounding box center [385, 274] width 390 height 30
select select "other"
click at [190, 259] on select "Confort maison: meubles, textile, peinture, électroménager, outillage non-profe…" at bounding box center [385, 274] width 390 height 30
click at [533, 321] on select "12 mois 18 mois 24 mois 30 mois 36 mois 42 mois 48 mois 60 mois 72 mois 84 mois…" at bounding box center [385, 320] width 390 height 30
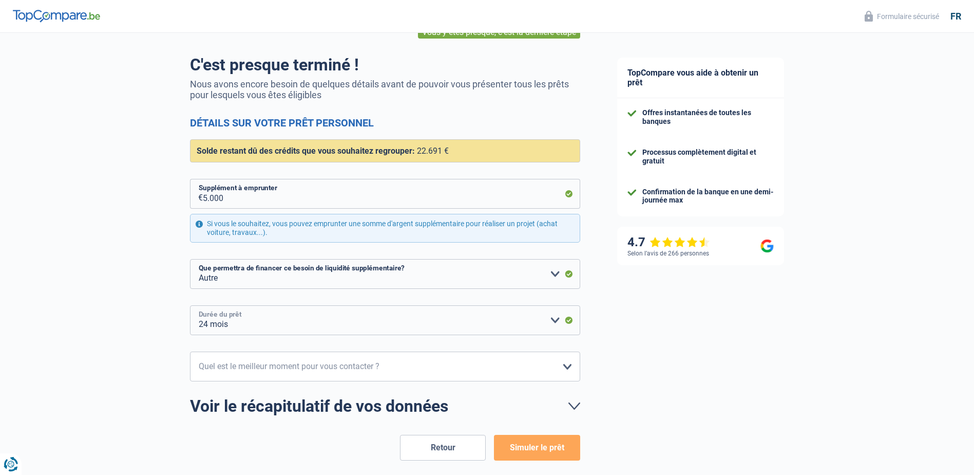
click at [190, 306] on select "12 mois 18 mois 24 mois 30 mois 36 mois 42 mois 48 mois 60 mois 72 mois 84 mois…" at bounding box center [385, 320] width 390 height 30
click at [270, 312] on select "12 mois 18 mois 24 mois 30 mois 36 mois 42 mois 48 mois 60 mois 72 mois 84 mois…" at bounding box center [385, 320] width 390 height 30
select select "30"
click at [190, 306] on select "12 mois 18 mois 24 mois 30 mois 36 mois 42 mois 48 mois 60 mois 72 mois 84 mois…" at bounding box center [385, 320] width 390 height 30
drag, startPoint x: 237, startPoint y: 198, endPoint x: 203, endPoint y: 198, distance: 33.9
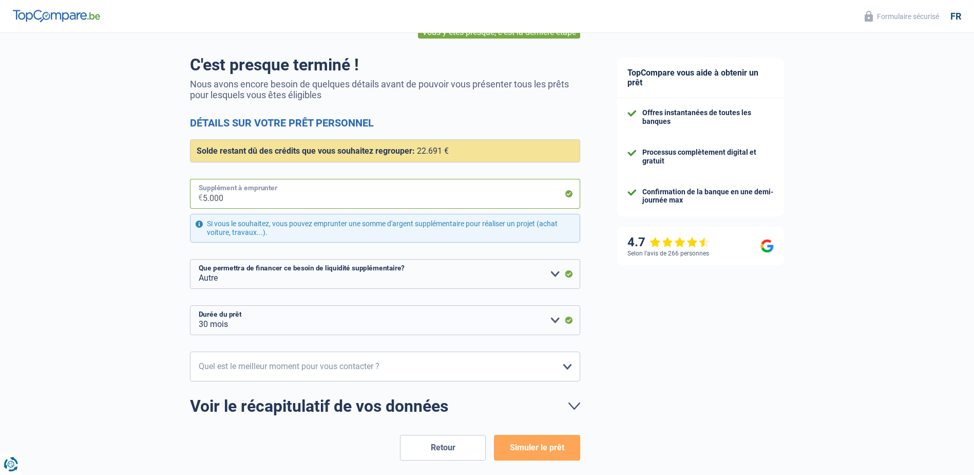
click at [203, 198] on input "5.000" at bounding box center [392, 194] width 378 height 30
type input "3"
select select "120"
type input "3.000"
click at [290, 316] on select "12 mois 18 mois 24 mois 30 mois 36 mois 42 mois 48 mois 60 mois 72 mois 84 mois…" at bounding box center [385, 320] width 390 height 30
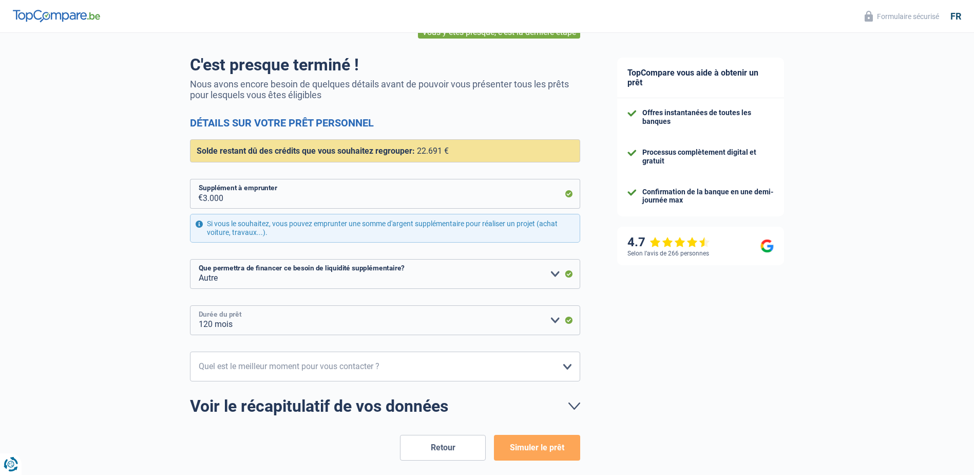
select select "36"
click at [190, 306] on select "12 mois 18 mois 24 mois 30 mois 36 mois 42 mois 48 mois 60 mois 72 mois 84 mois…" at bounding box center [385, 320] width 390 height 30
click at [78, 314] on div "Chance de réussite de votre simulation est de 90% 1 2 3 4 5 Vous y êtes presque…" at bounding box center [299, 243] width 599 height 550
click at [302, 365] on select "10h-12h 12h-14h 14h-16h 16h-18h Veuillez sélectionner une option" at bounding box center [385, 366] width 390 height 30
select select "10-12"
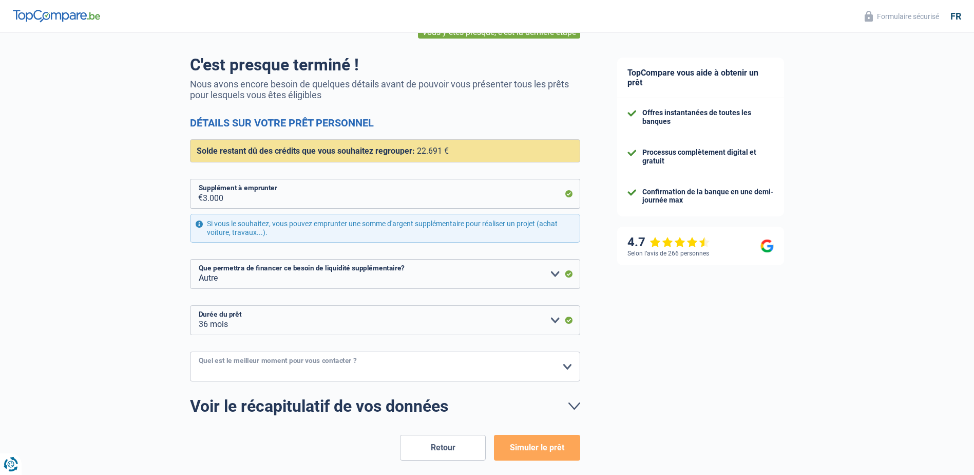
click at [190, 352] on select "10h-12h 12h-14h 14h-16h 16h-18h Veuillez sélectionner une option" at bounding box center [385, 366] width 390 height 30
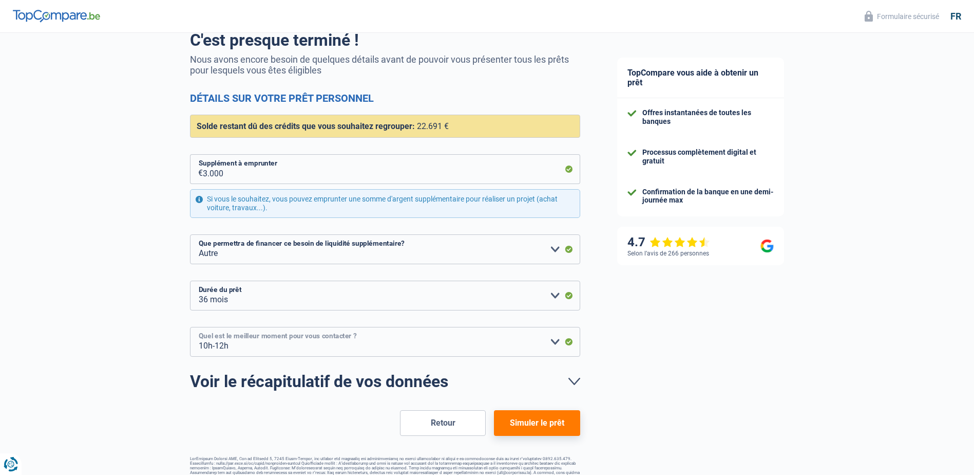
scroll to position [107, 0]
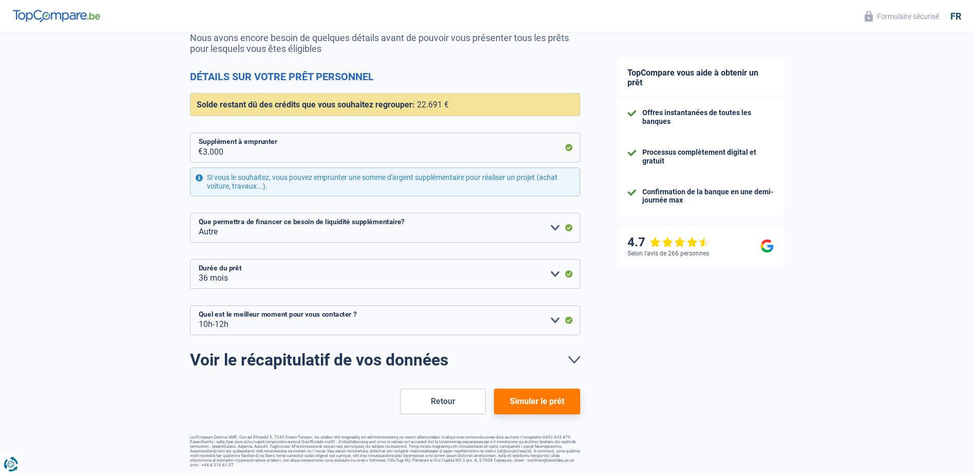
click at [547, 404] on button "Simuler le prêt" at bounding box center [537, 401] width 86 height 26
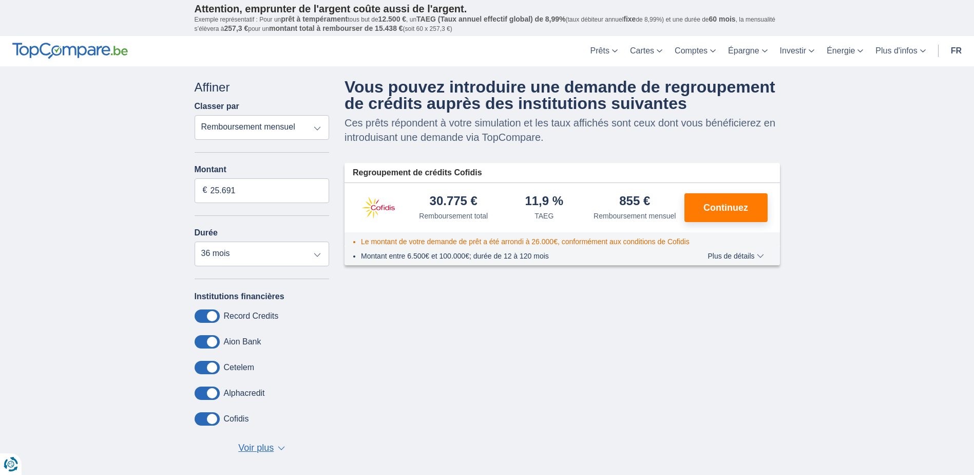
click at [760, 255] on span "Plus de détails" at bounding box center [736, 255] width 56 height 7
